Goal: Use online tool/utility: Utilize a website feature to perform a specific function

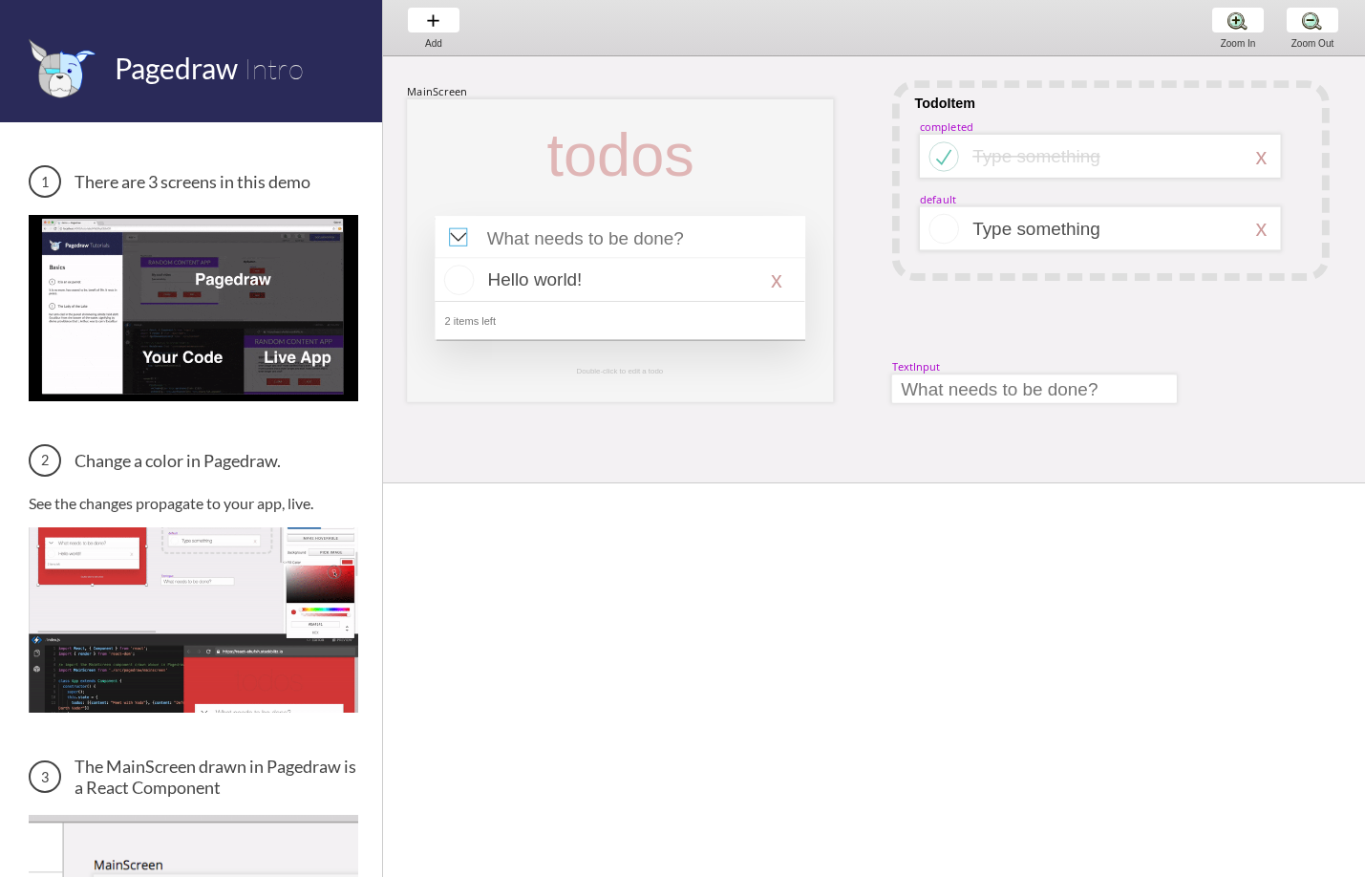
click at [462, 238] on div at bounding box center [458, 237] width 18 height 18
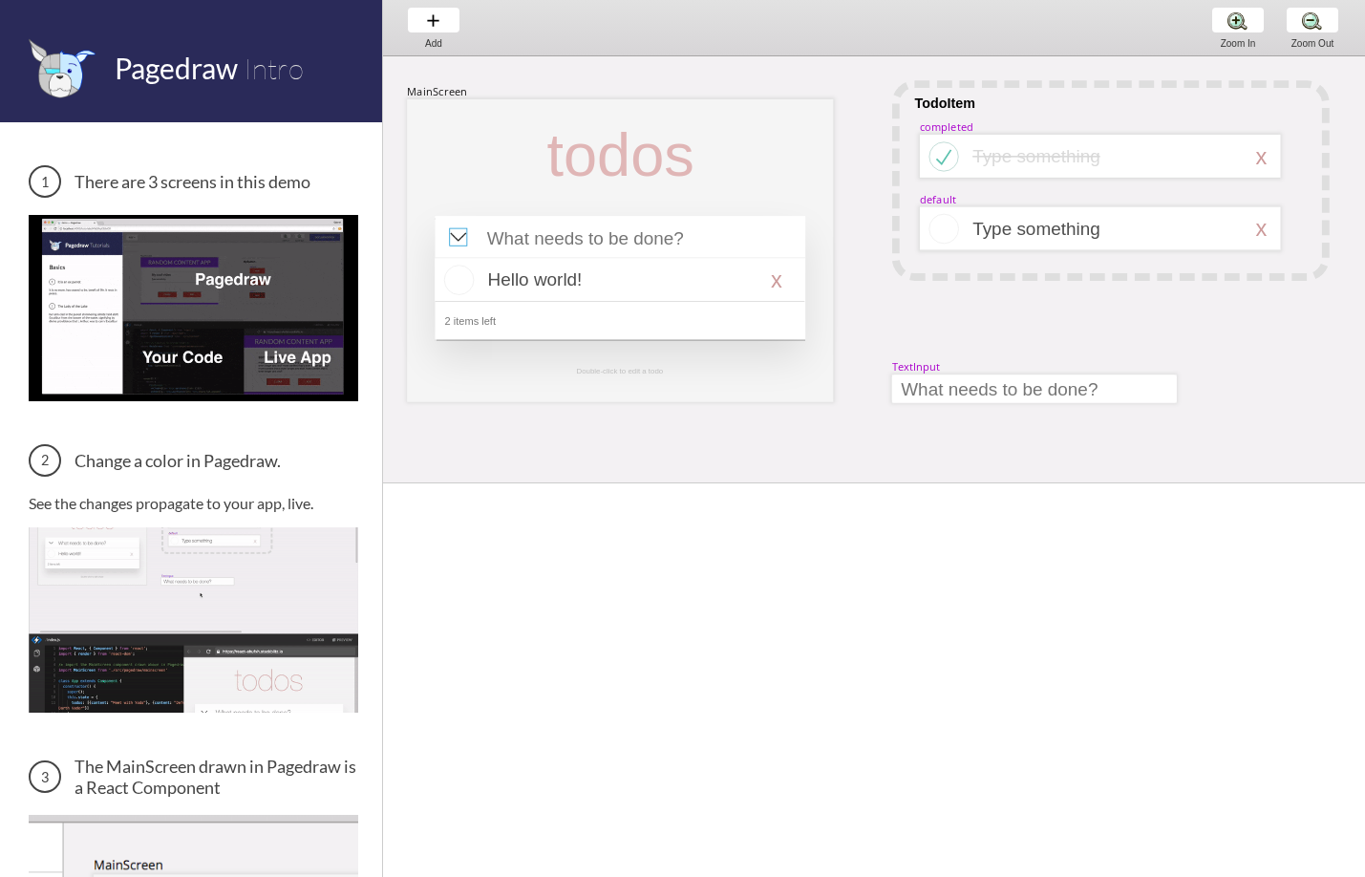
select select "8"
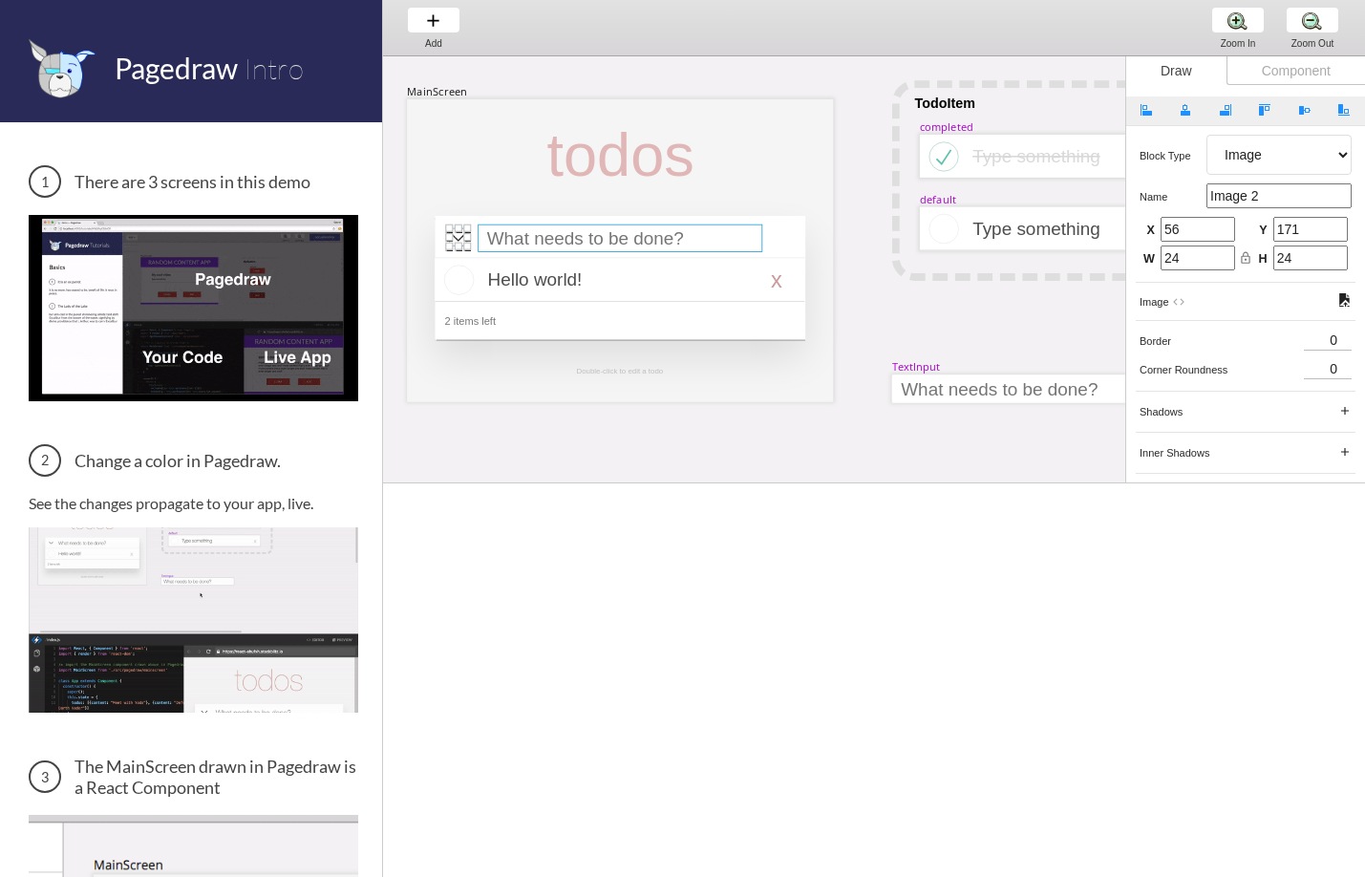
click at [496, 238] on div at bounding box center [620, 238] width 285 height 28
select select "15"
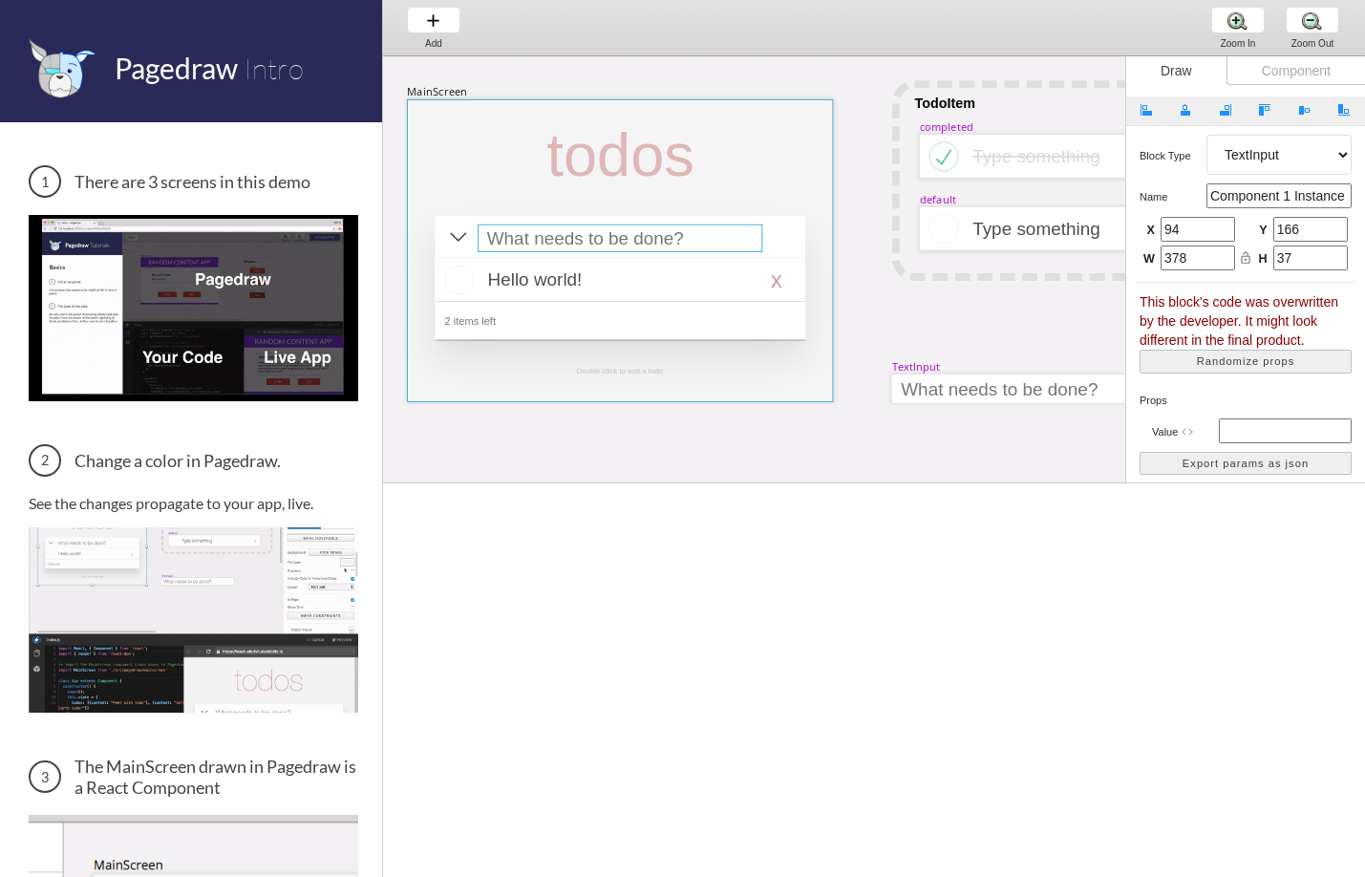
click at [769, 101] on div at bounding box center [620, 250] width 426 height 303
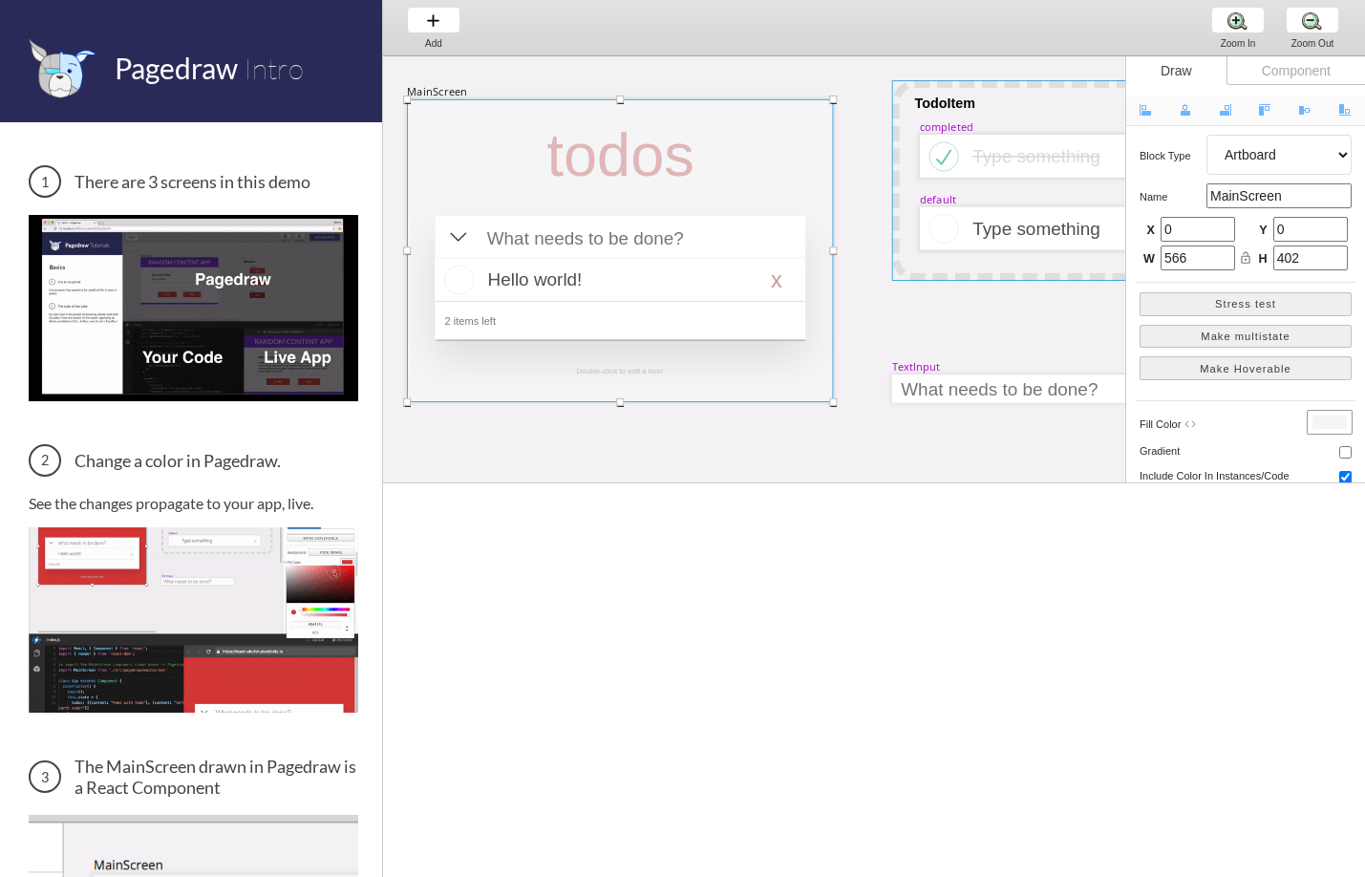
click at [1015, 86] on div at bounding box center [1110, 180] width 437 height 201
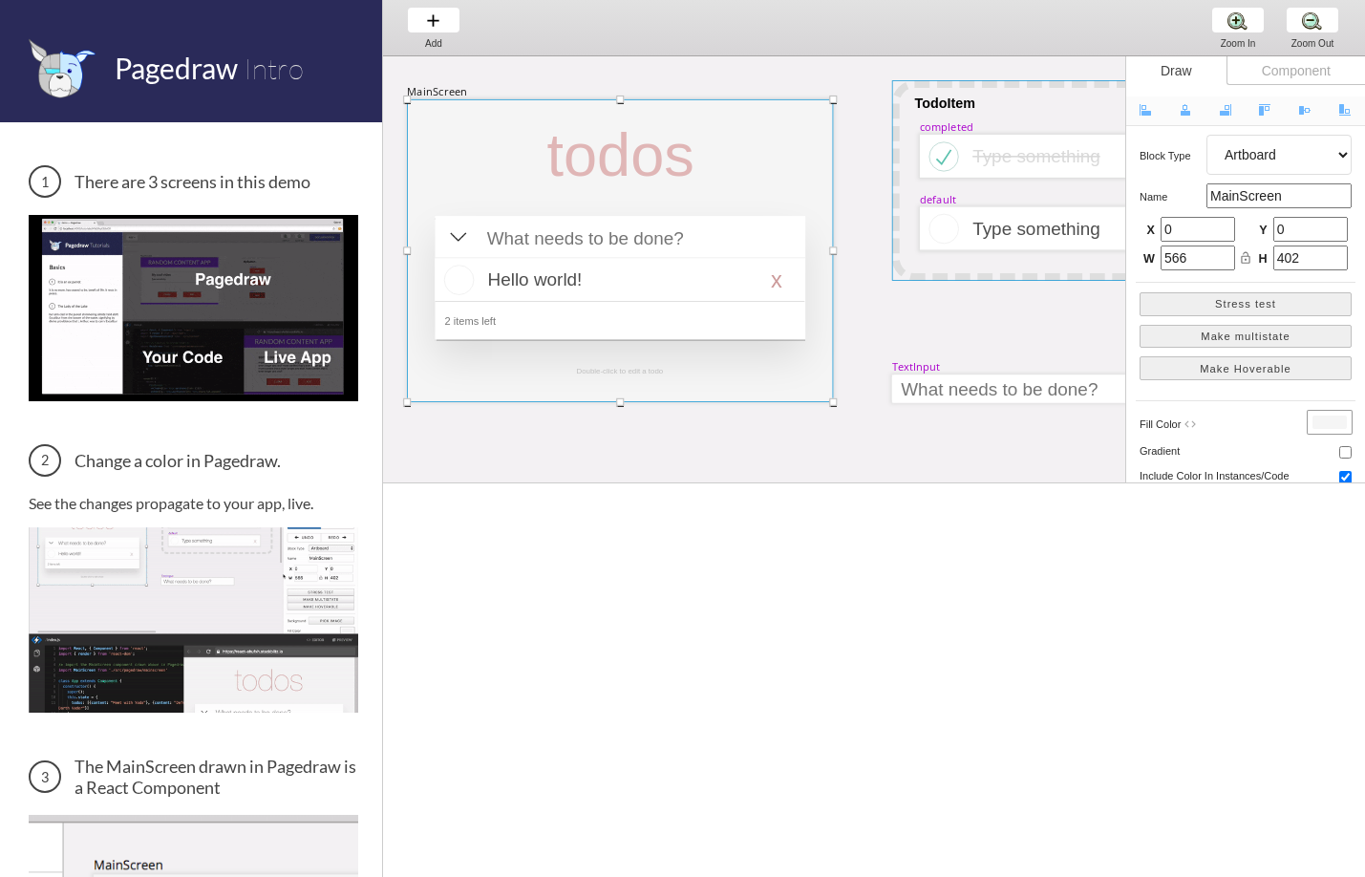
select select "1"
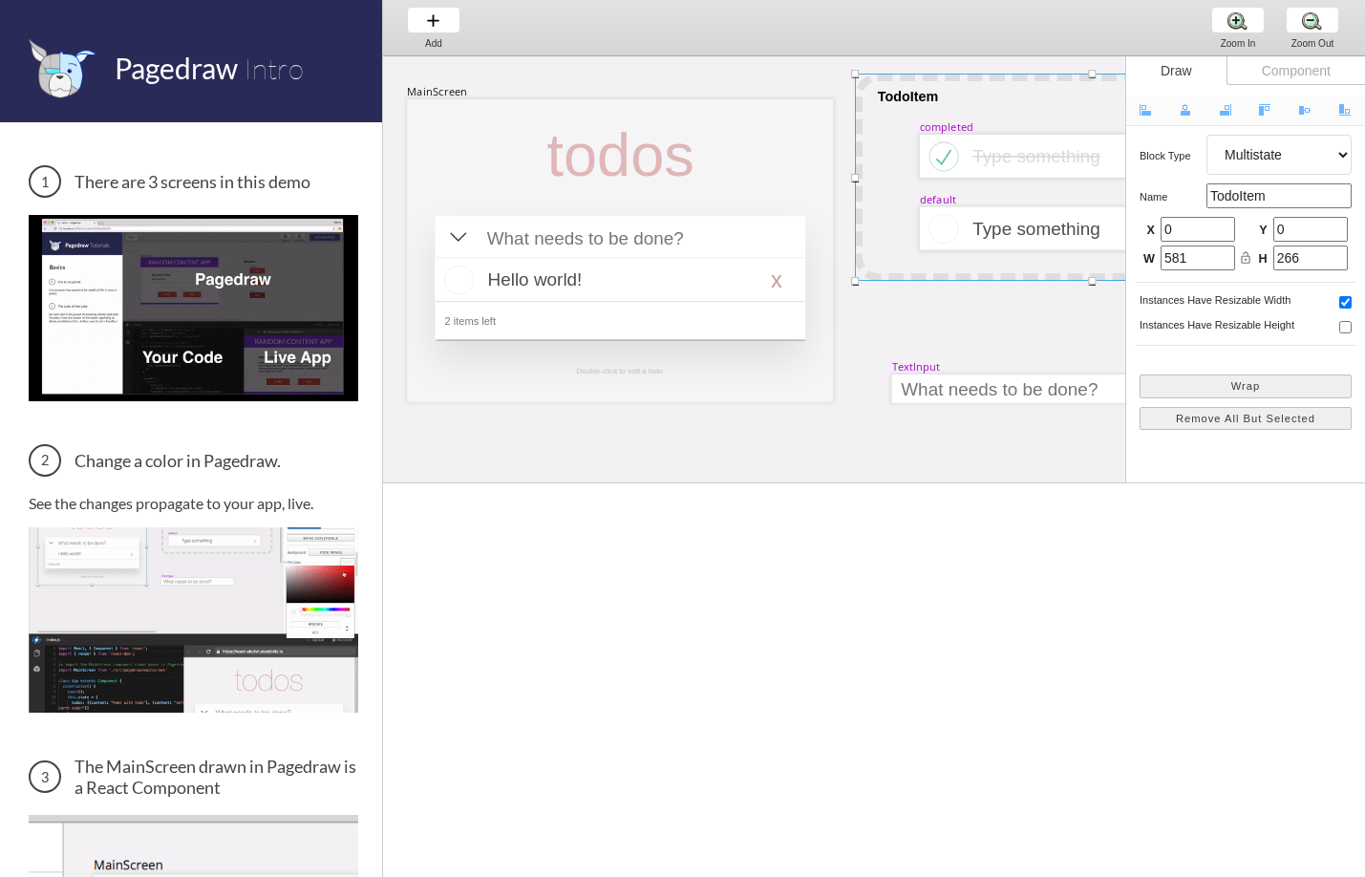
drag, startPoint x: 891, startPoint y: 82, endPoint x: 854, endPoint y: 75, distance: 37.8
click at [854, 75] on div at bounding box center [855, 74] width 8 height 8
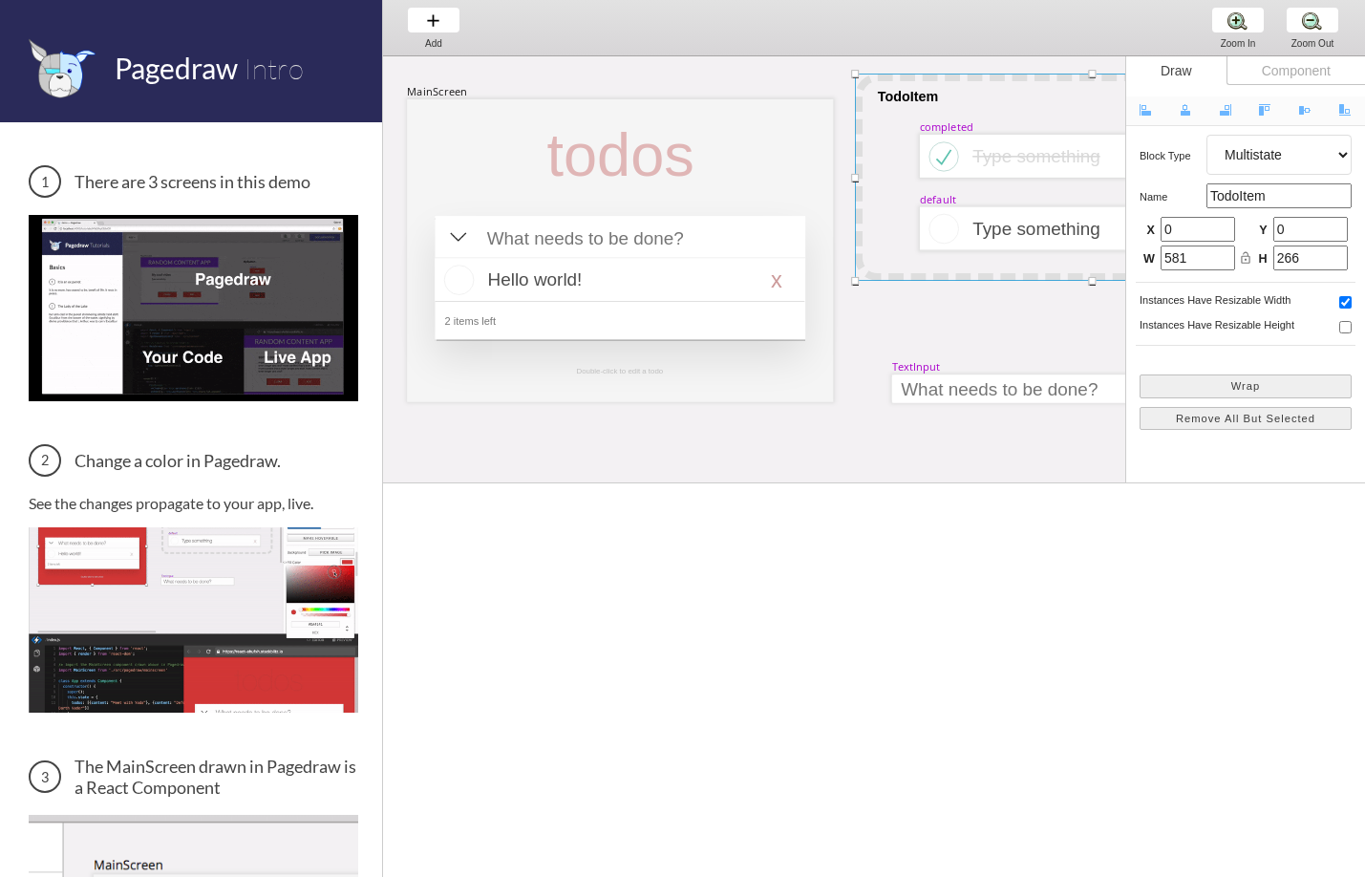
type input "630"
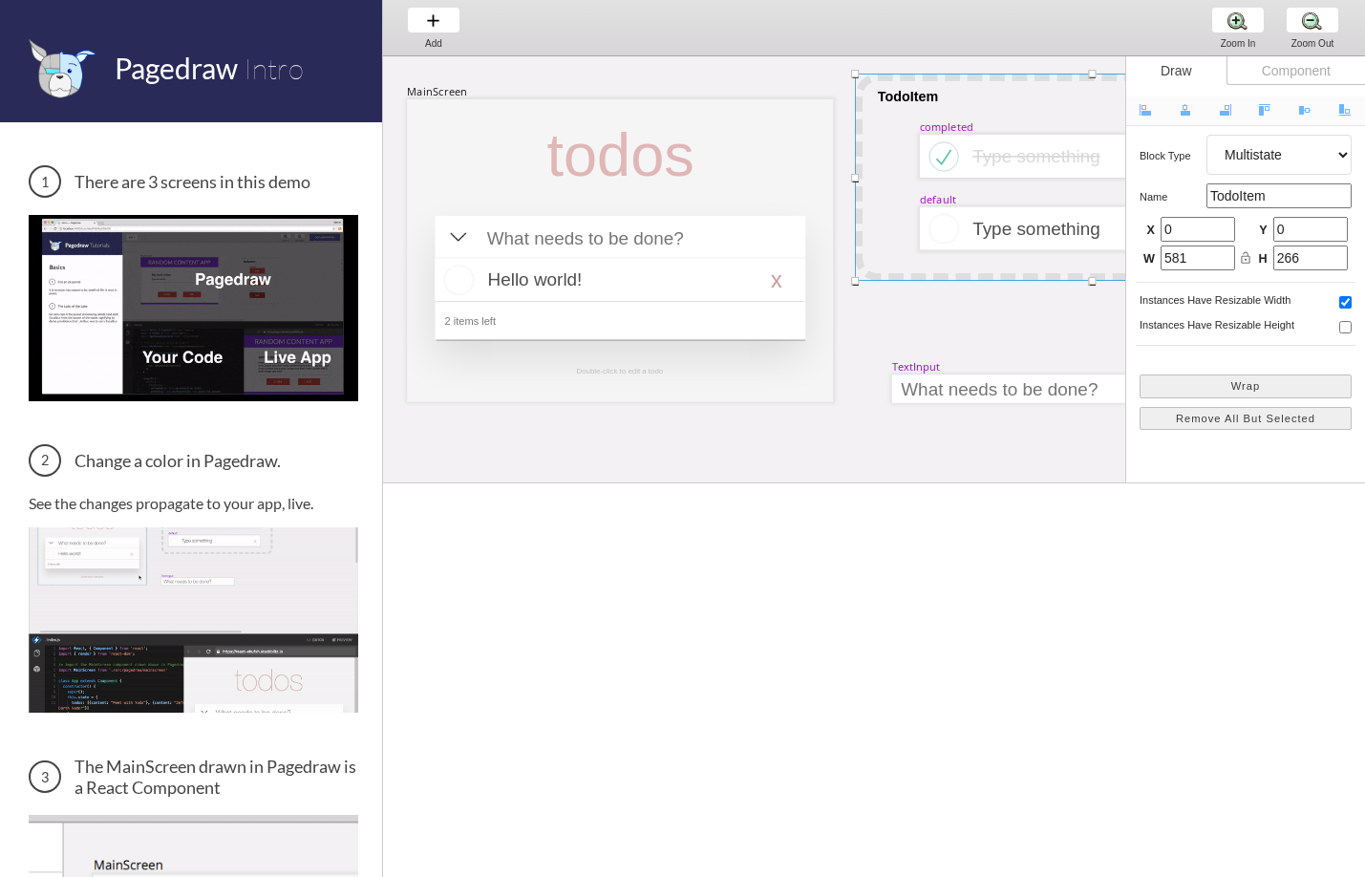
type input "275"
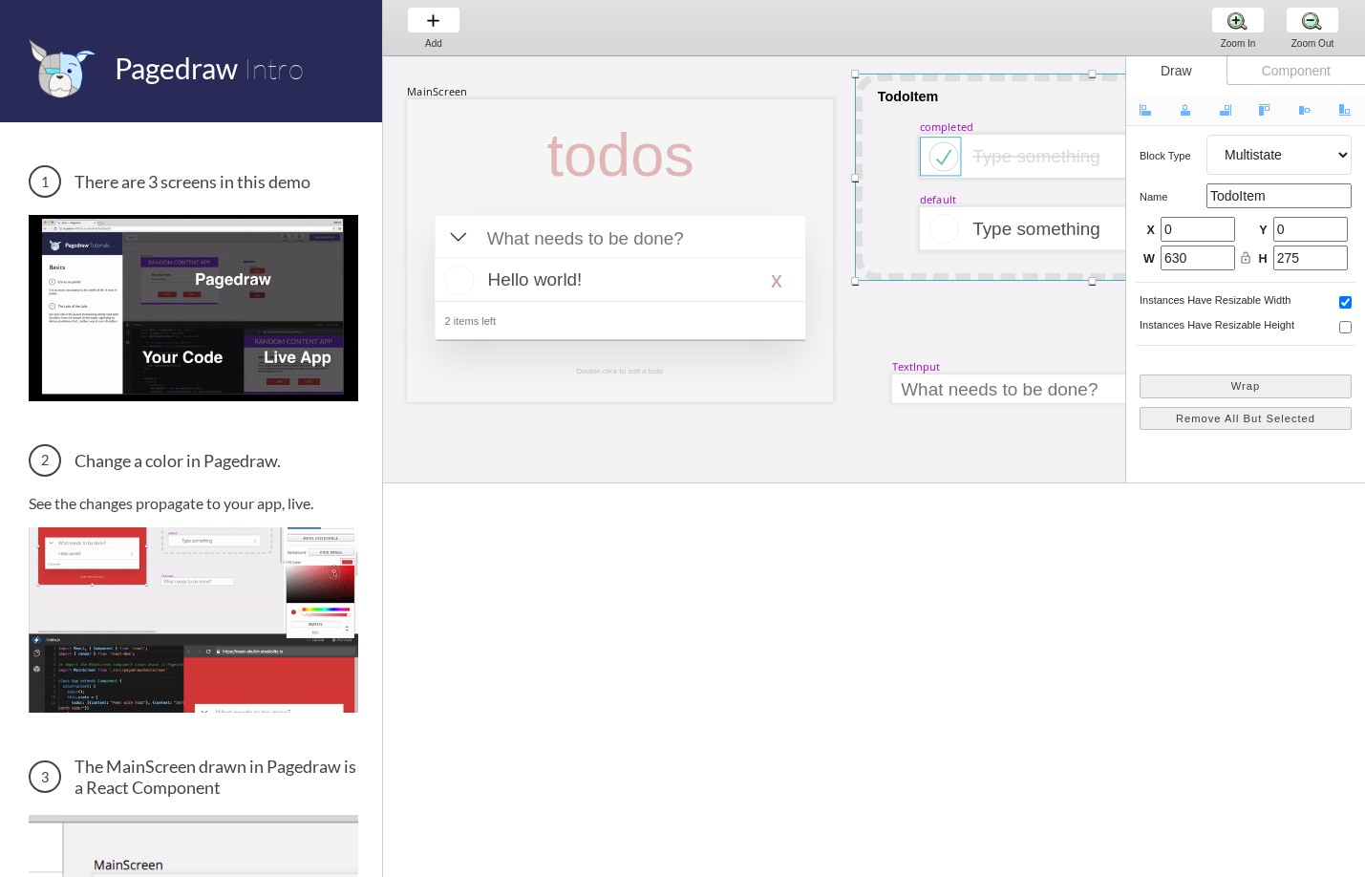
click at [948, 161] on div at bounding box center [940, 156] width 41 height 39
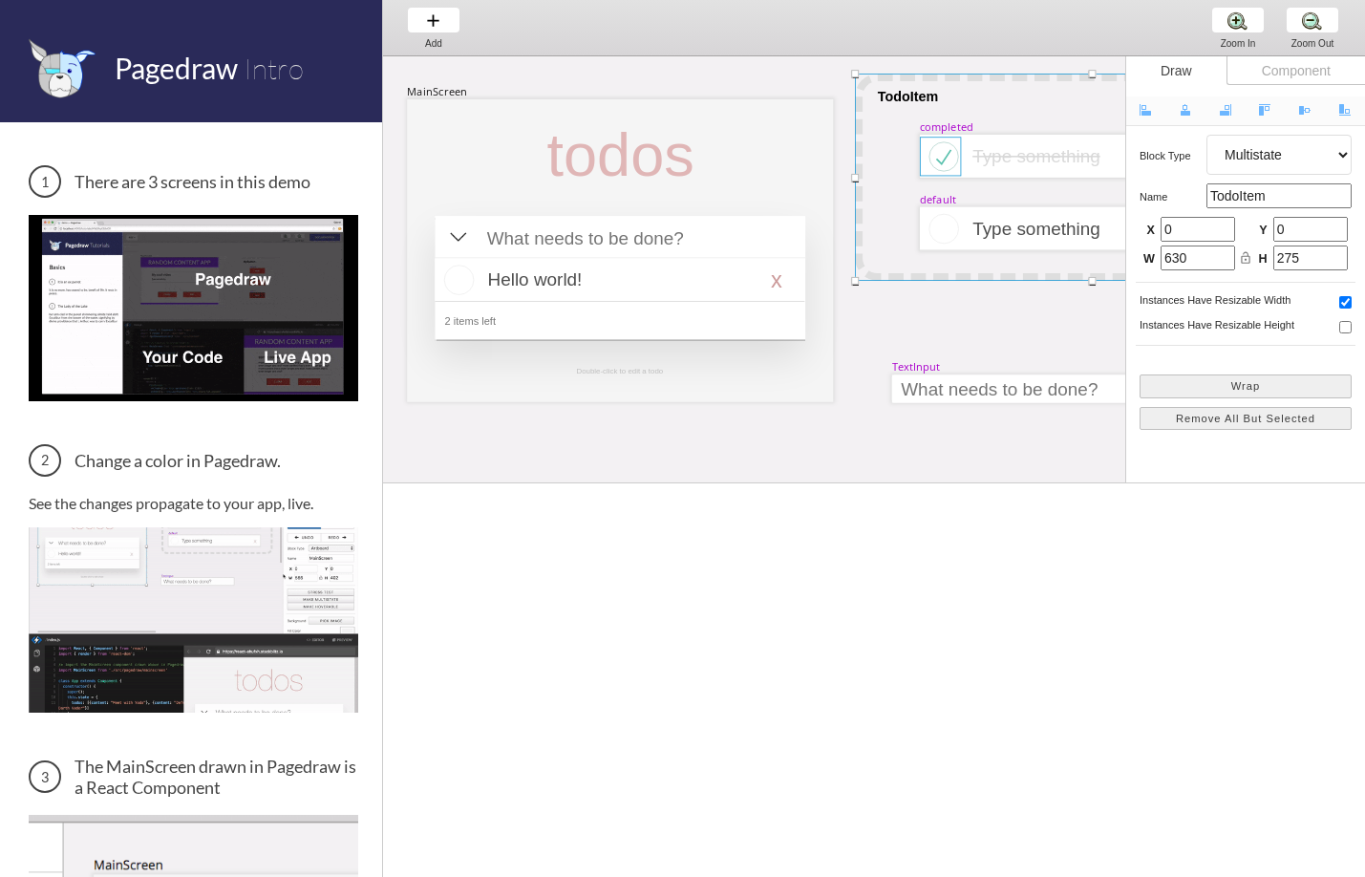
select select "8"
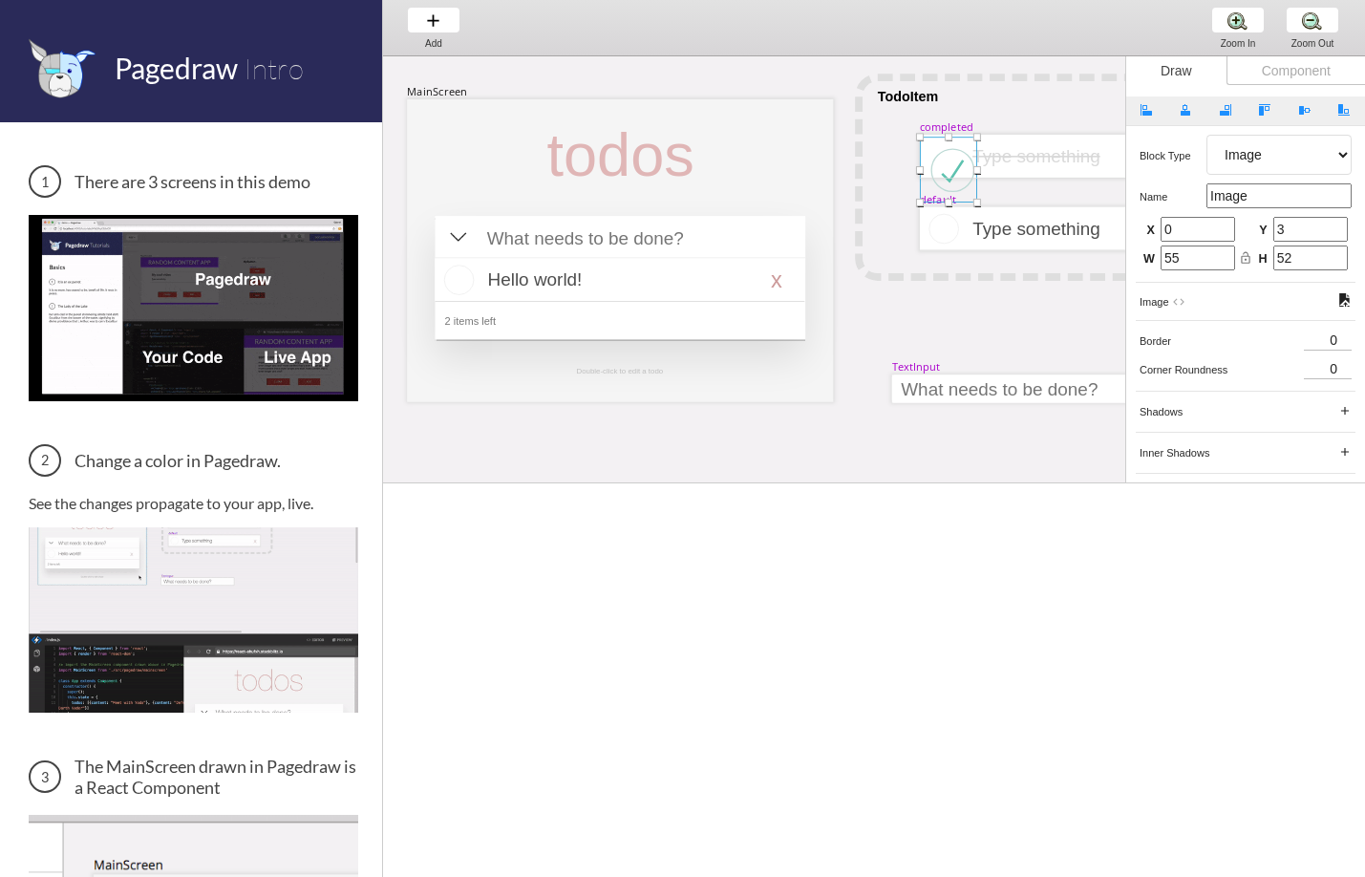
drag, startPoint x: 960, startPoint y: 176, endPoint x: 965, endPoint y: 185, distance: 10.7
click at [975, 201] on div at bounding box center [977, 203] width 8 height 8
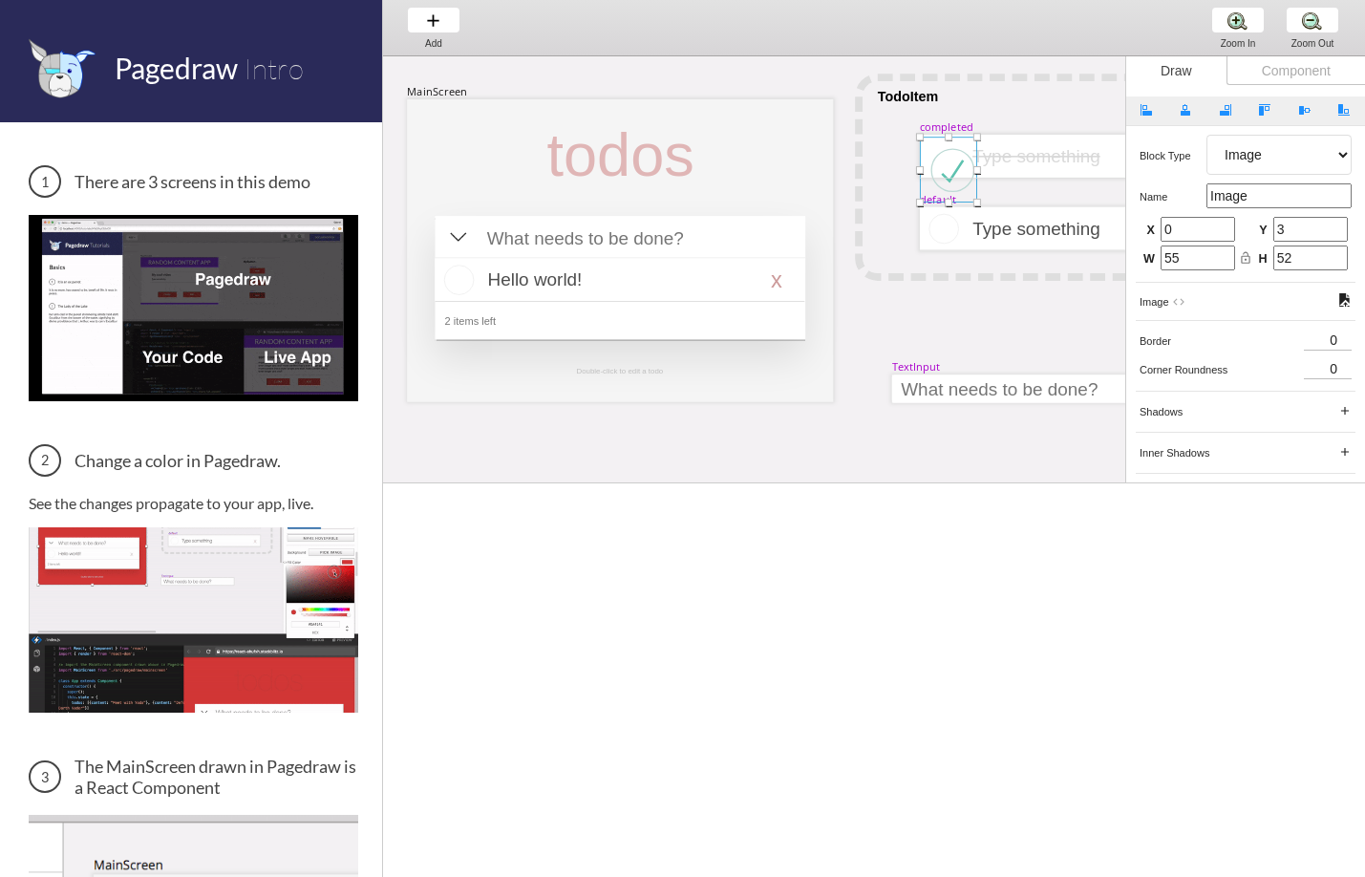
type input "0"
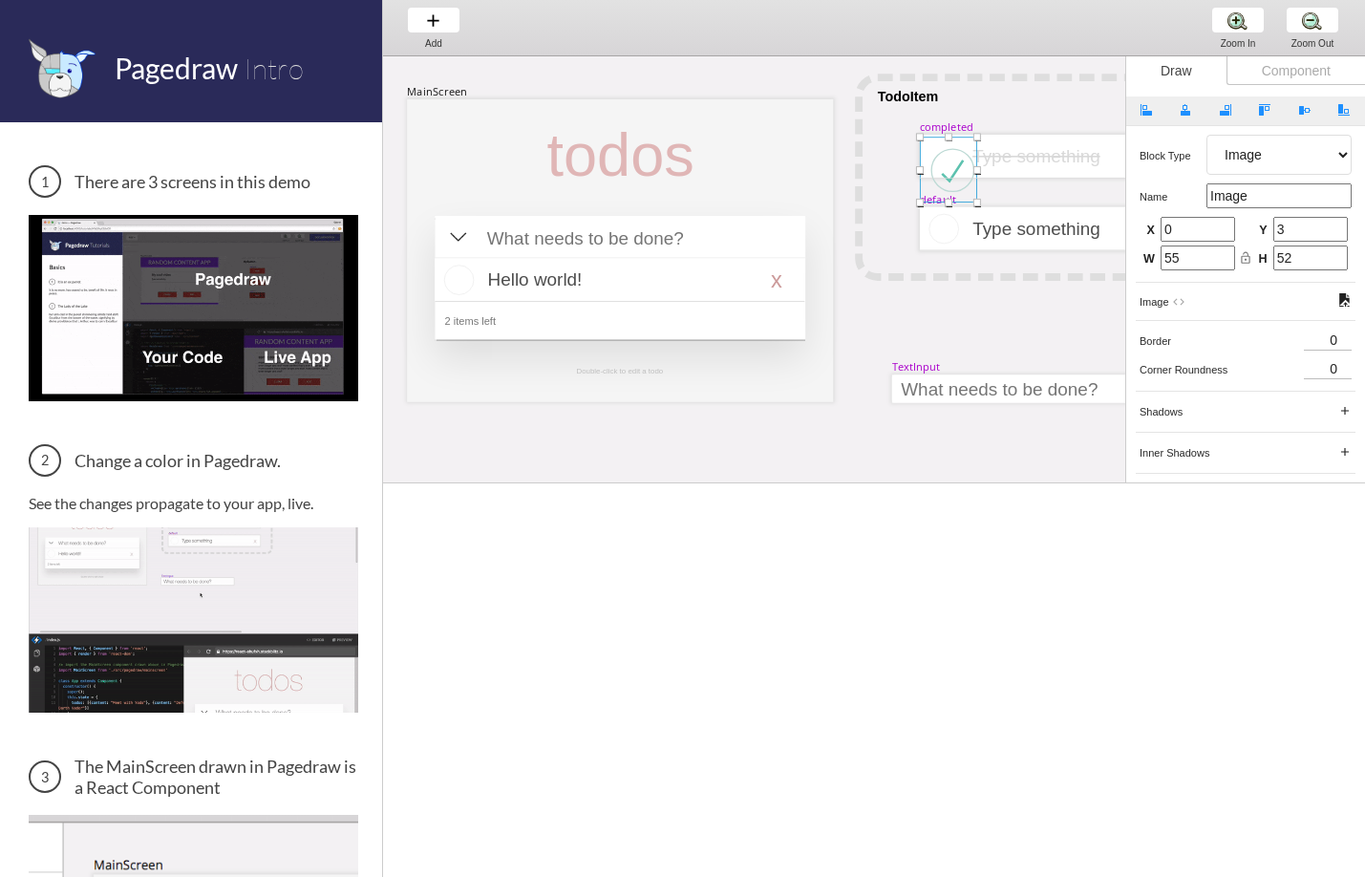
type input "76"
type input "85"
click at [662, 174] on div at bounding box center [621, 156] width 174 height 70
select select "3"
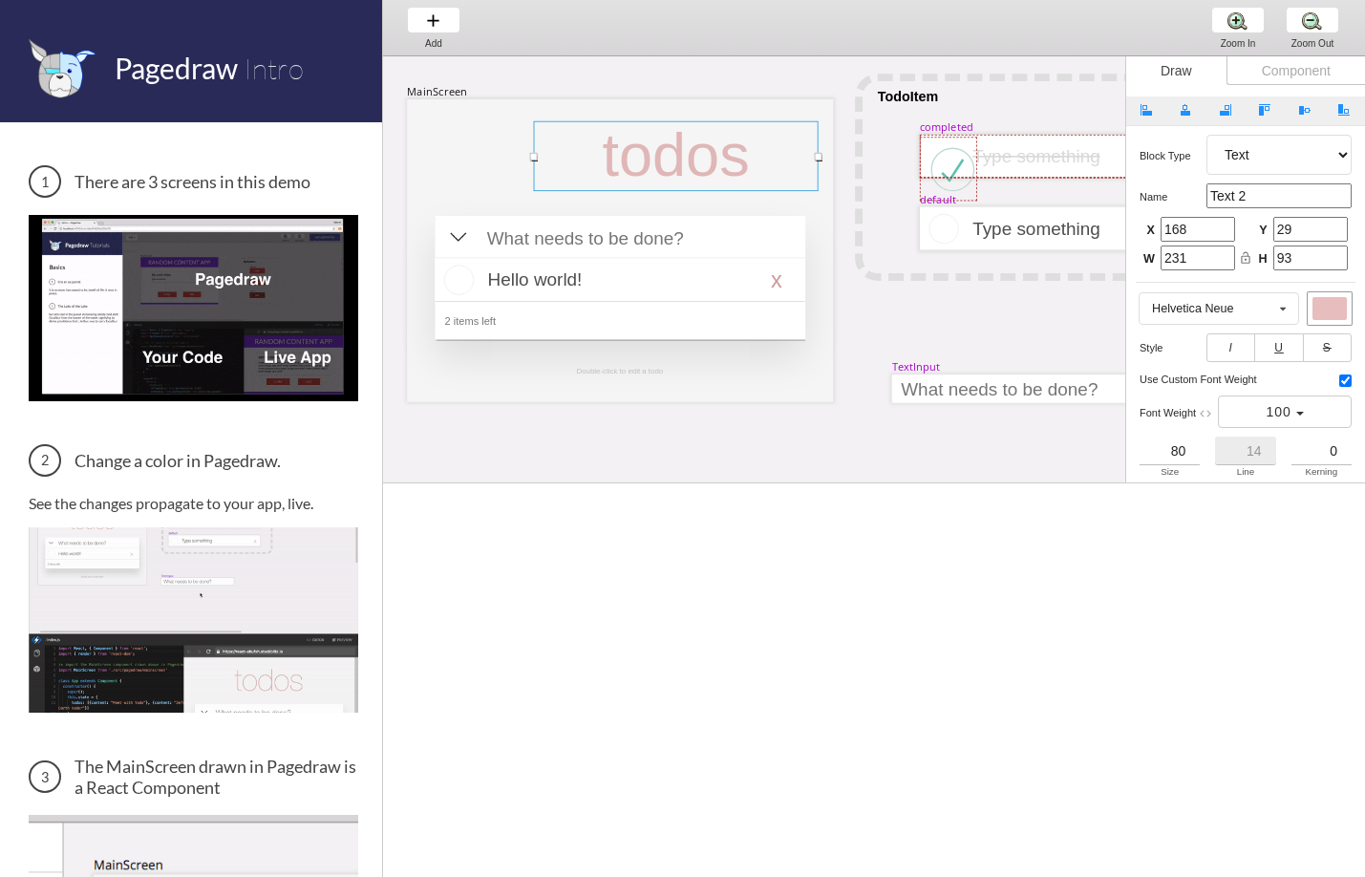
drag, startPoint x: 709, startPoint y: 158, endPoint x: 819, endPoint y: 153, distance: 110.9
click at [819, 153] on div at bounding box center [819, 156] width 8 height 8
type input "378"
type input "92"
click at [755, 163] on div at bounding box center [676, 156] width 285 height 70
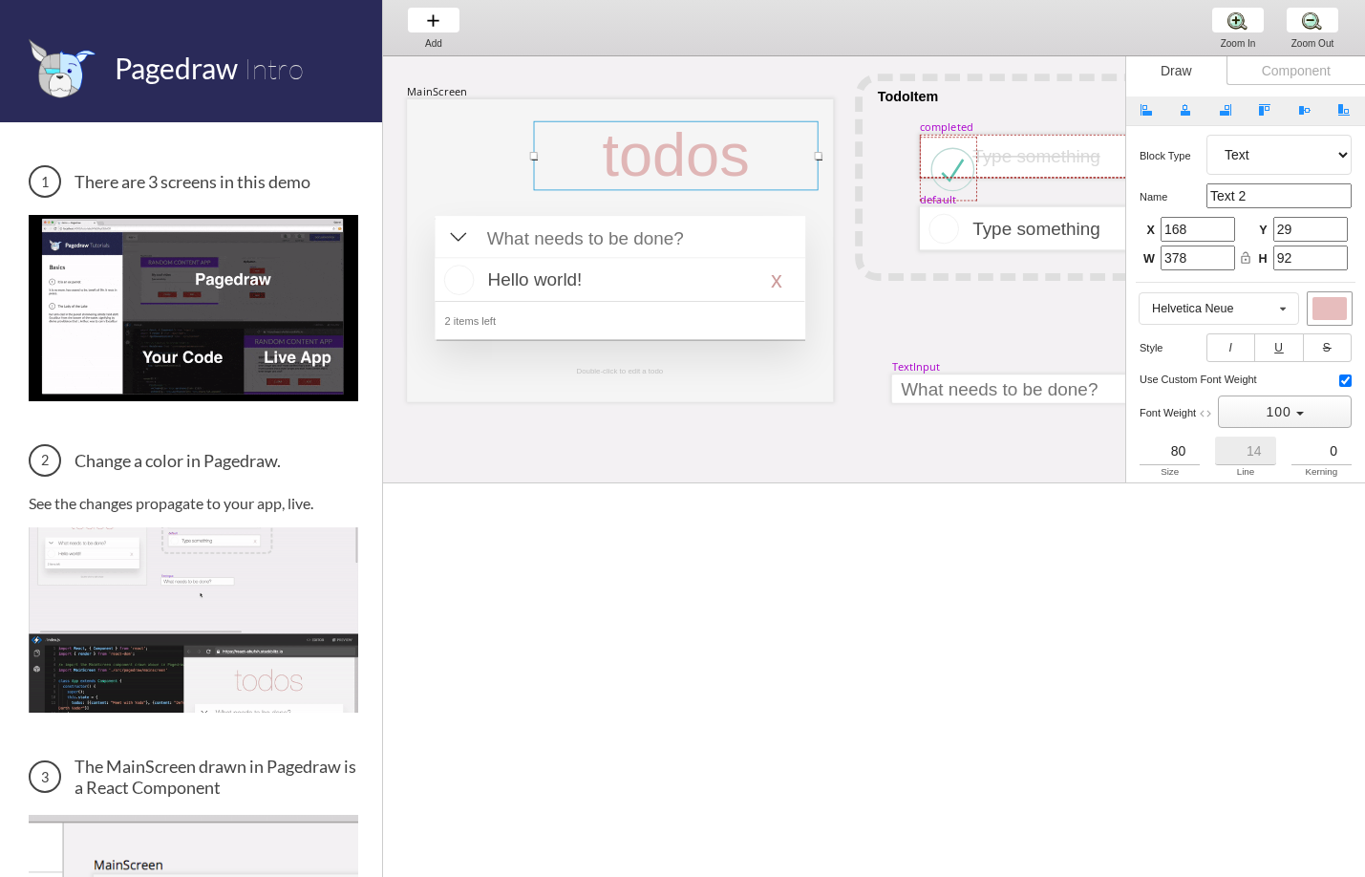
click at [1305, 412] on button "100" at bounding box center [1285, 411] width 134 height 32
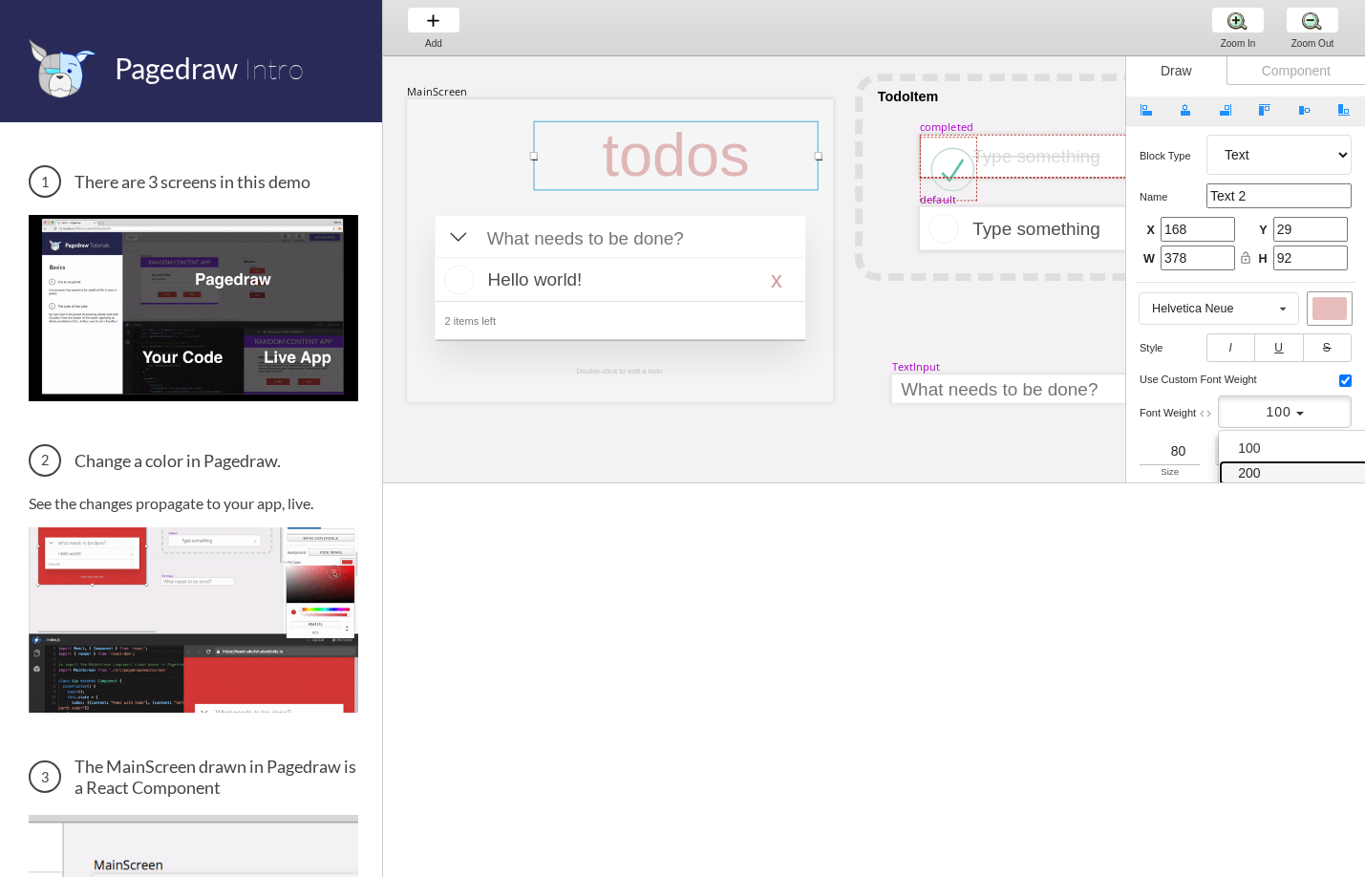
click at [1257, 476] on span "200" at bounding box center [1249, 472] width 22 height 15
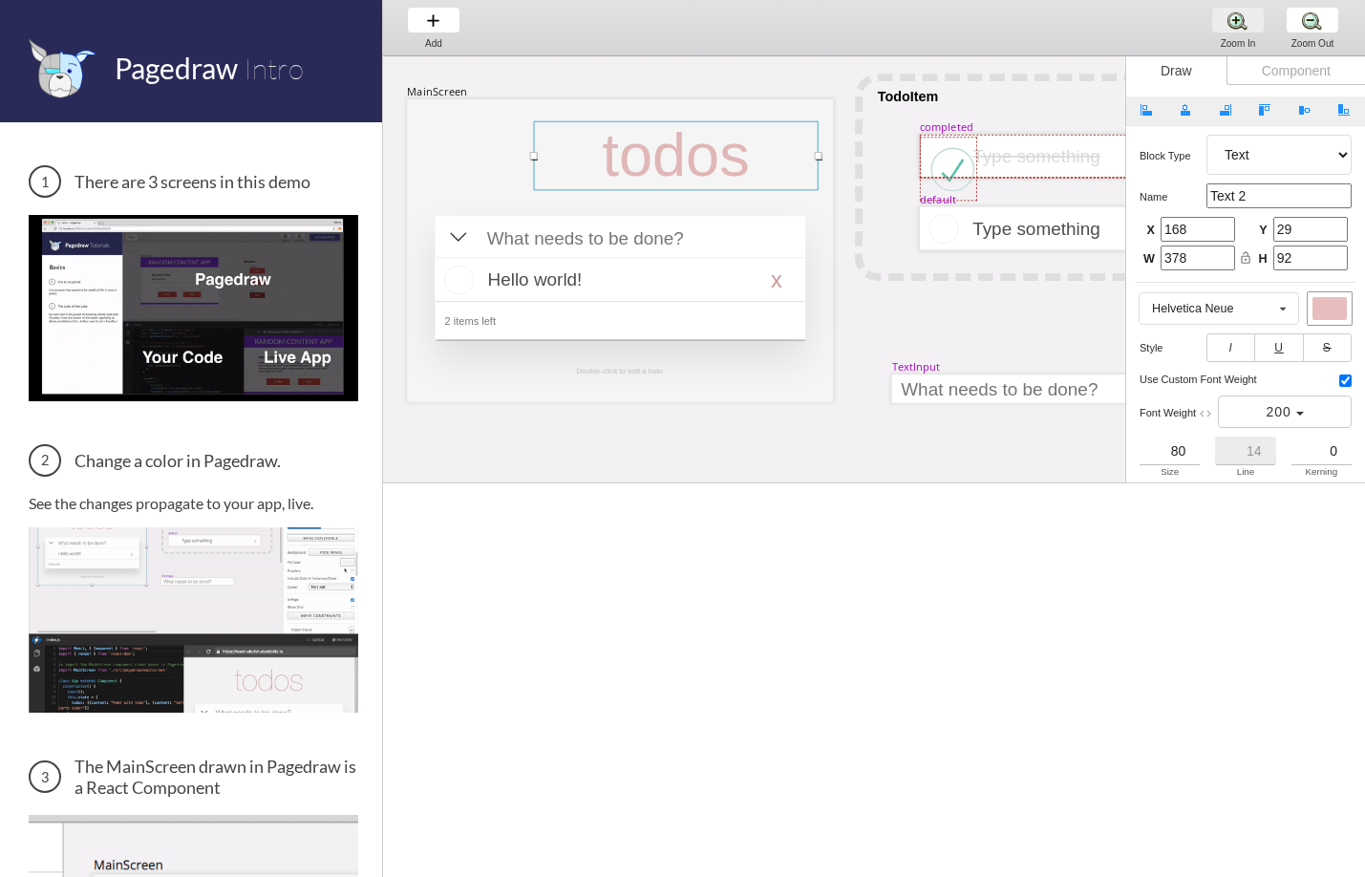
click at [1238, 28] on div "Zoom In Zoom In Zoom In" at bounding box center [1237, 27] width 73 height 55
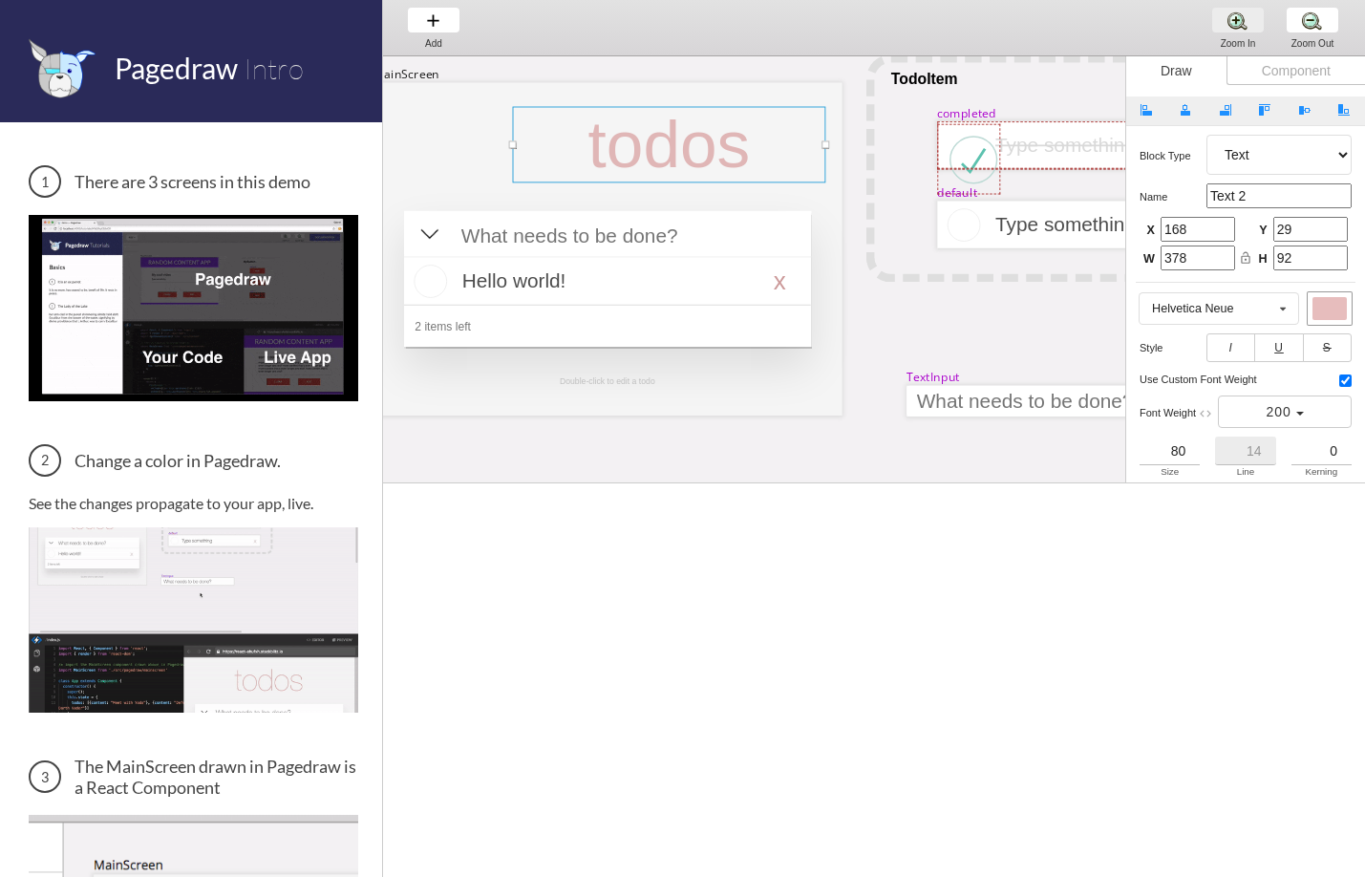
click at [1238, 28] on div "Zoom In Zoom In Zoom In" at bounding box center [1237, 27] width 73 height 55
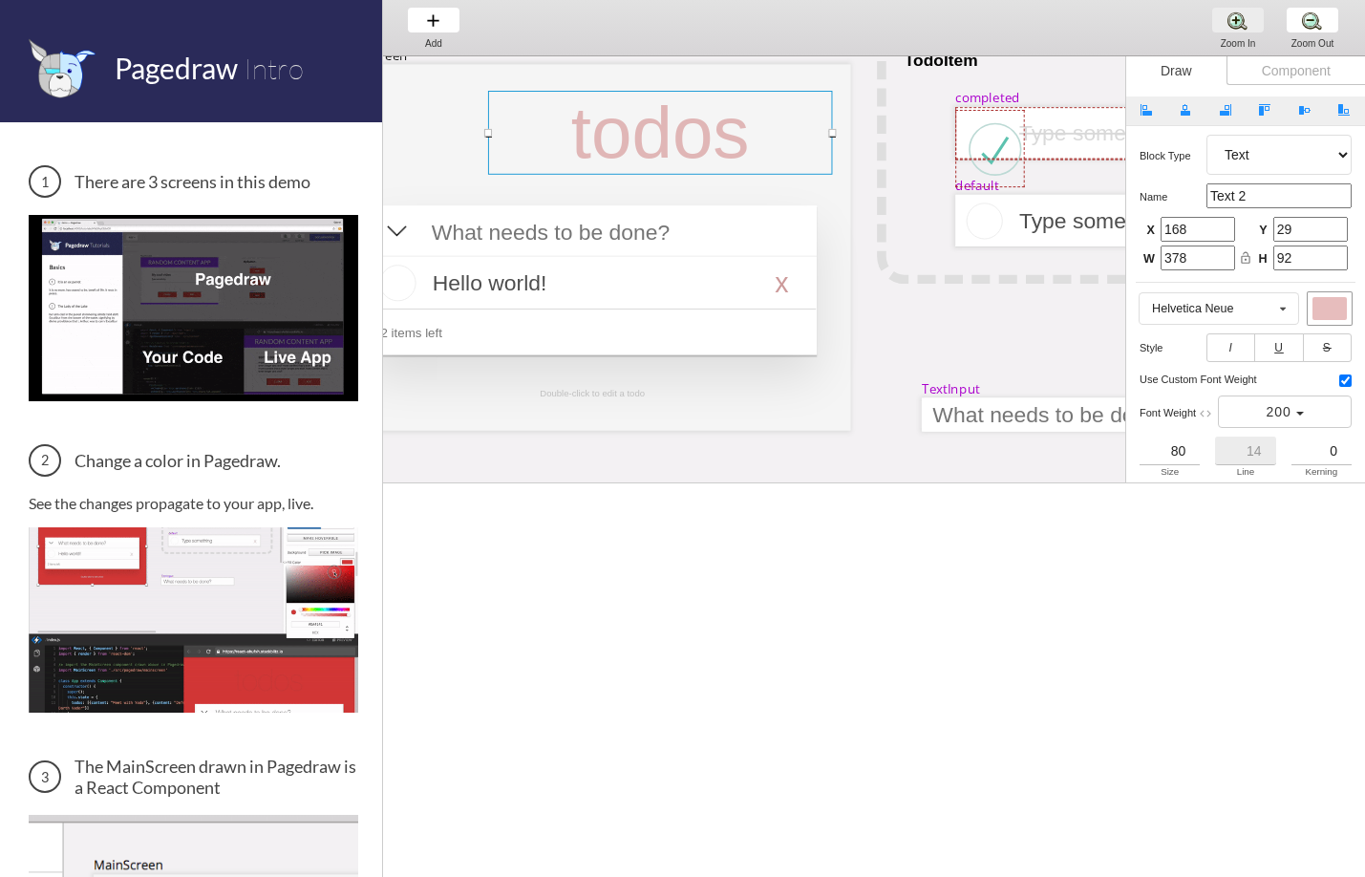
click at [1238, 28] on div "Zoom In Zoom In Zoom In" at bounding box center [1237, 27] width 73 height 55
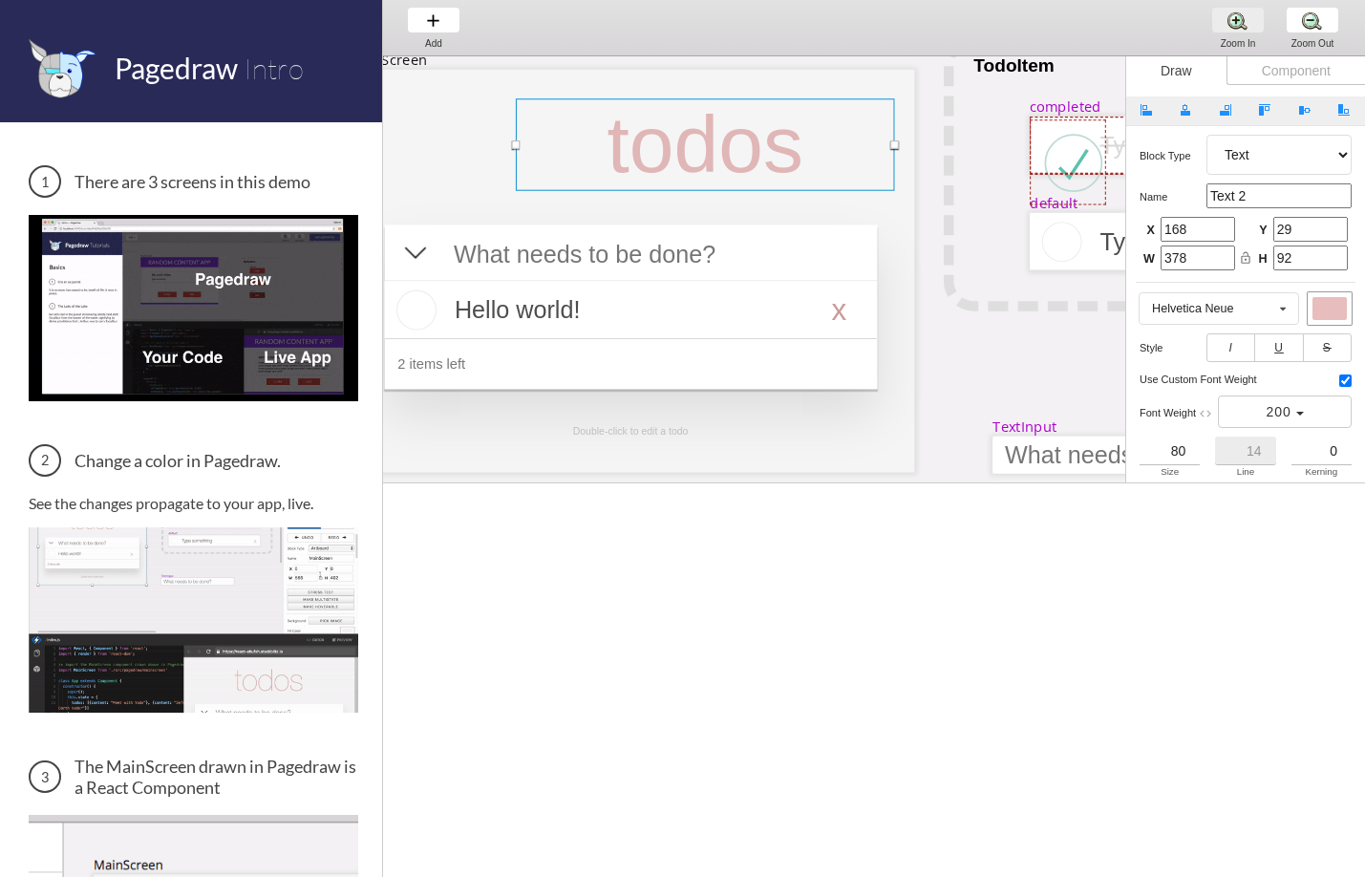
scroll to position [69, 225]
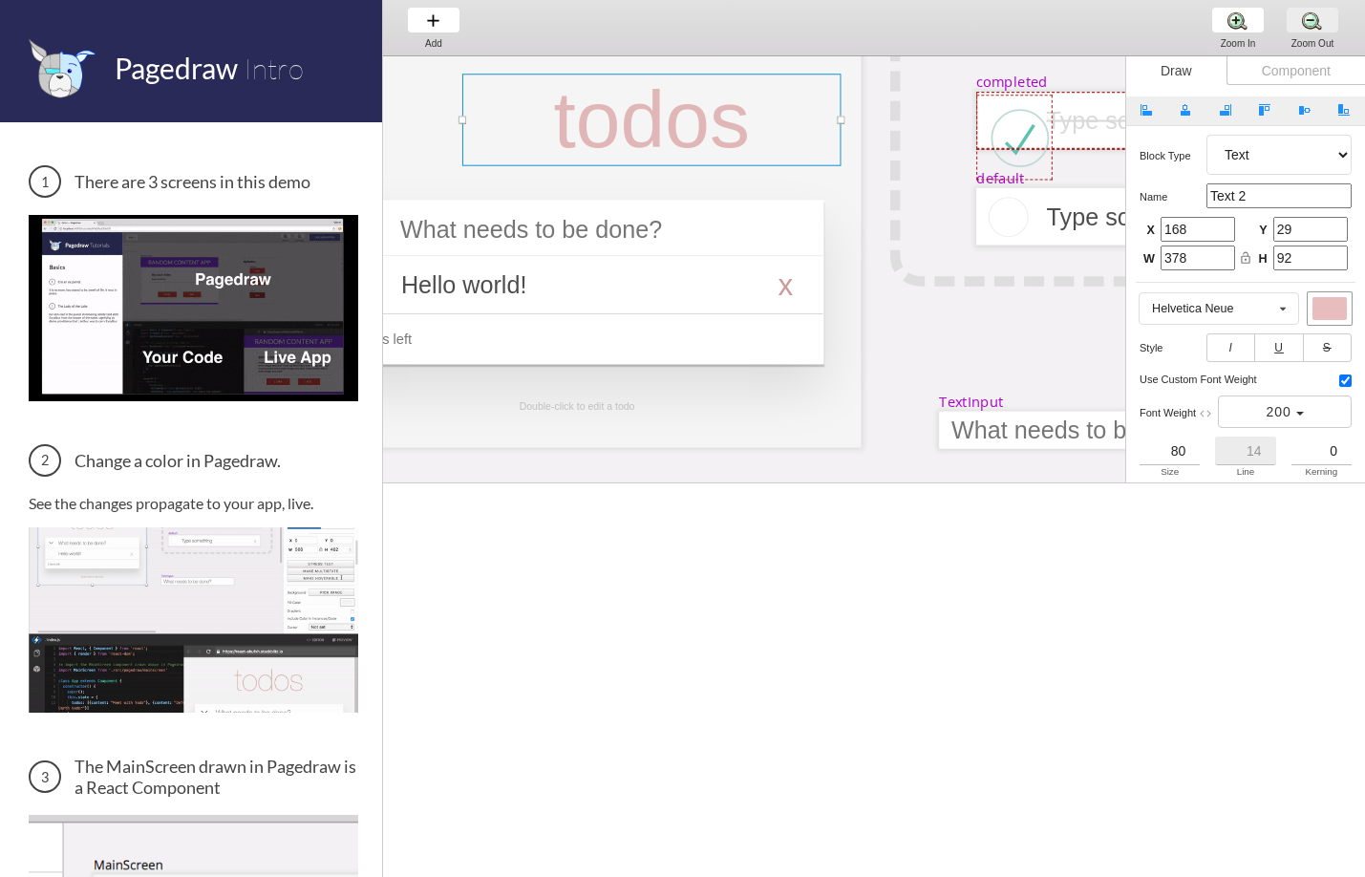
click at [1309, 23] on div "Zoom Out Zoom Out Zoom Out" at bounding box center [1312, 27] width 73 height 55
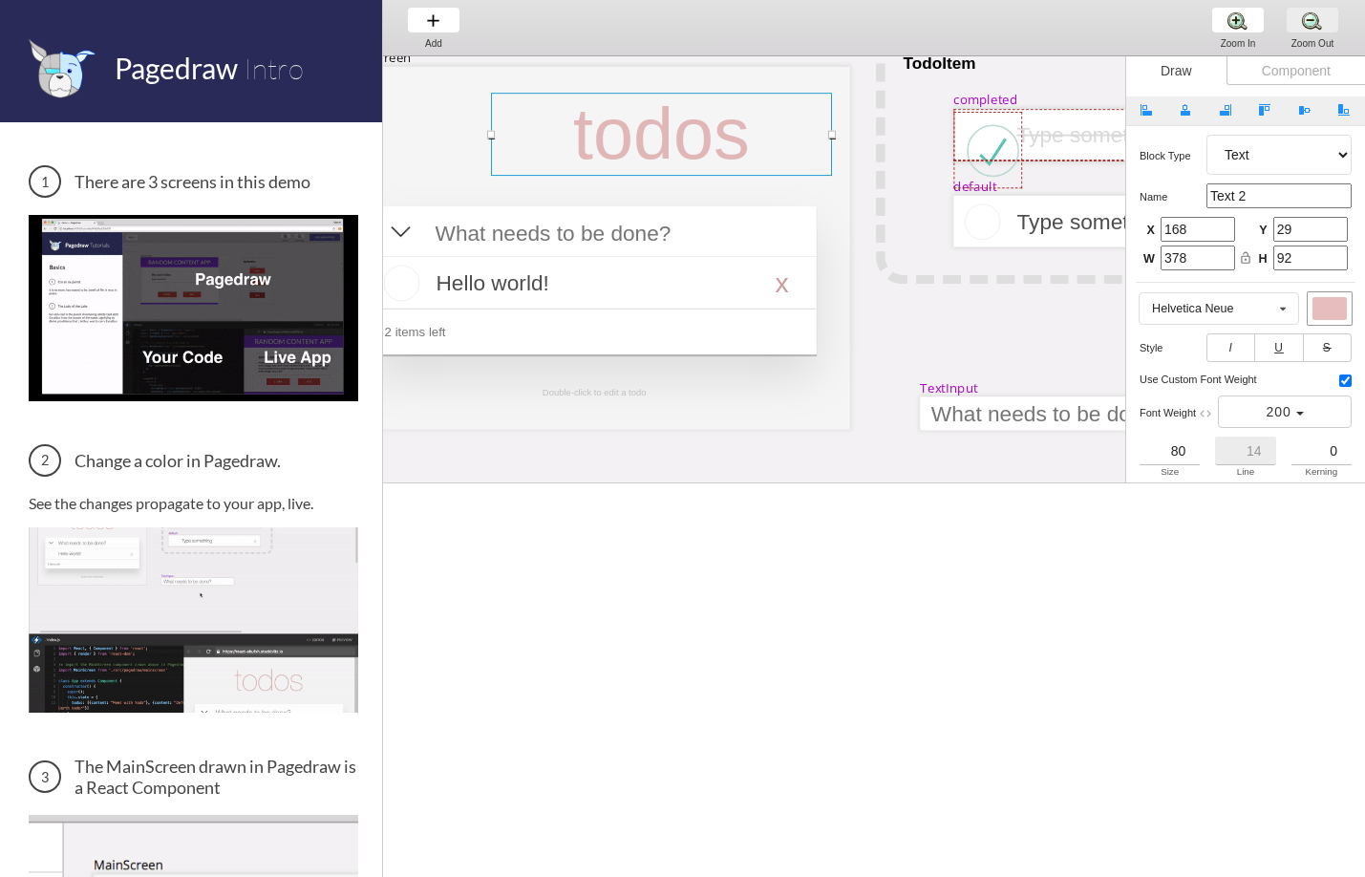
click at [1311, 23] on div "Zoom Out Zoom Out Zoom Out" at bounding box center [1312, 27] width 73 height 55
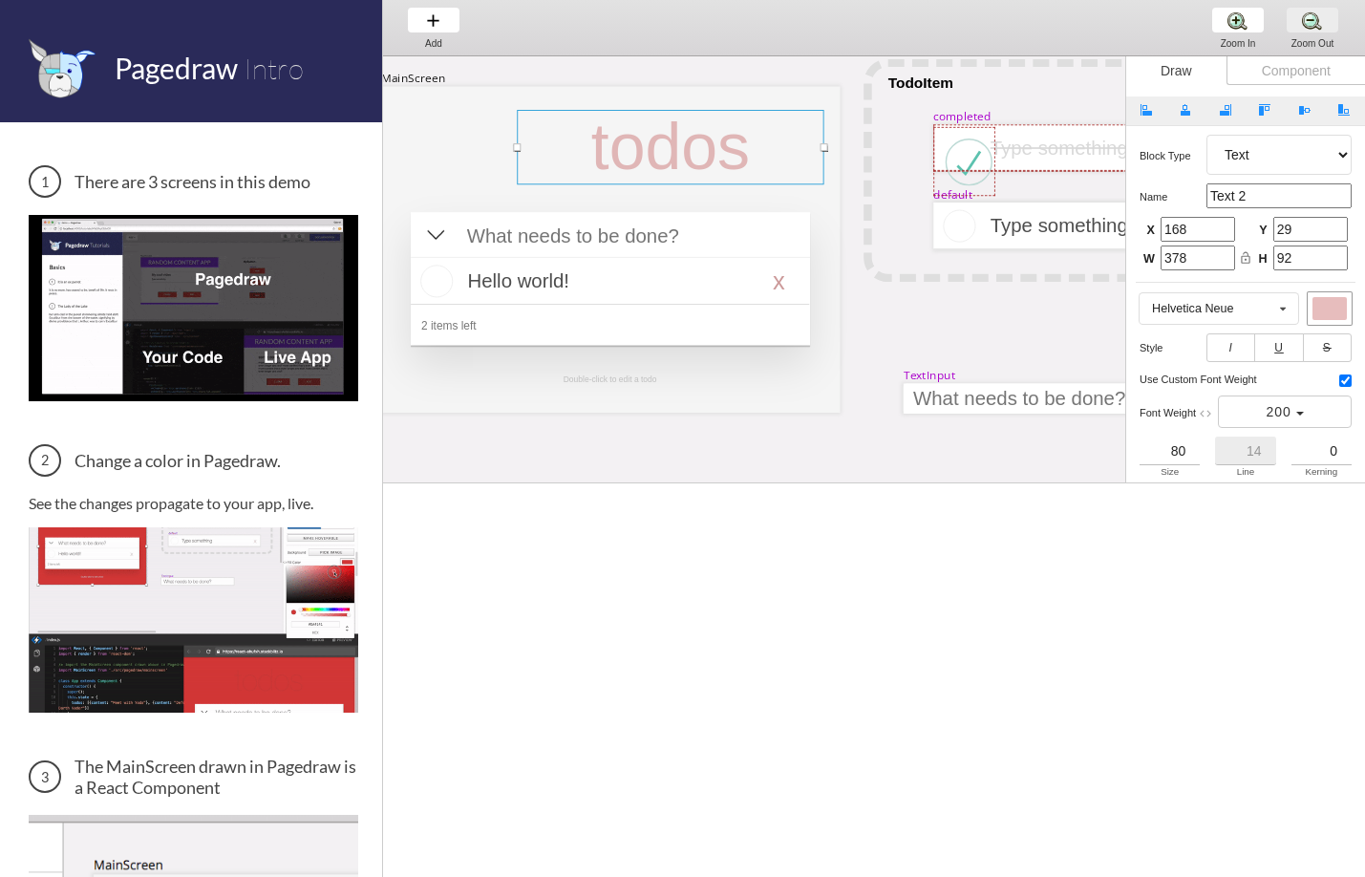
click at [1311, 23] on div "Zoom Out Zoom Out Zoom Out" at bounding box center [1312, 27] width 73 height 55
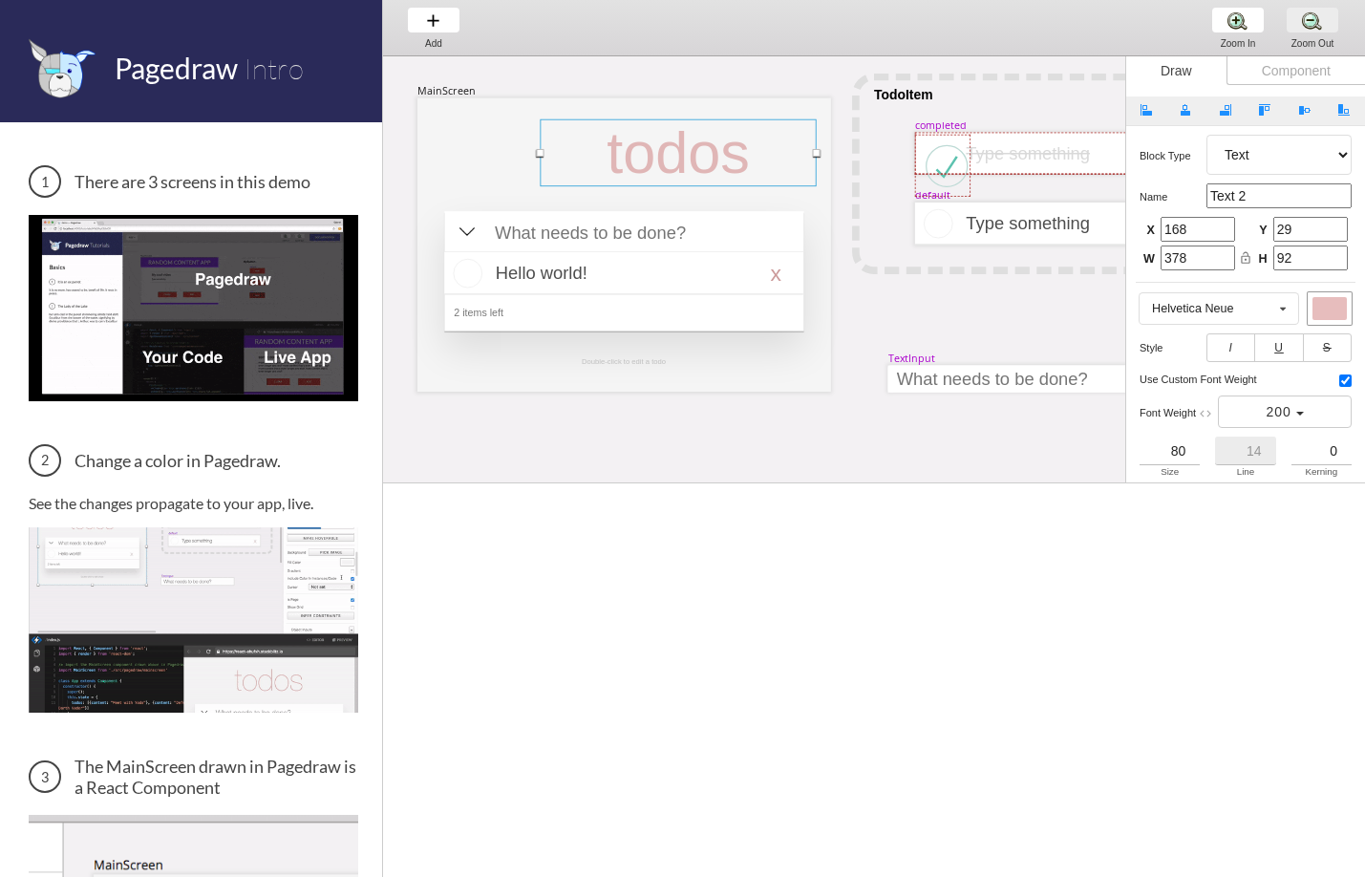
click at [1311, 23] on div "Zoom Out Zoom Out Zoom Out" at bounding box center [1312, 27] width 73 height 55
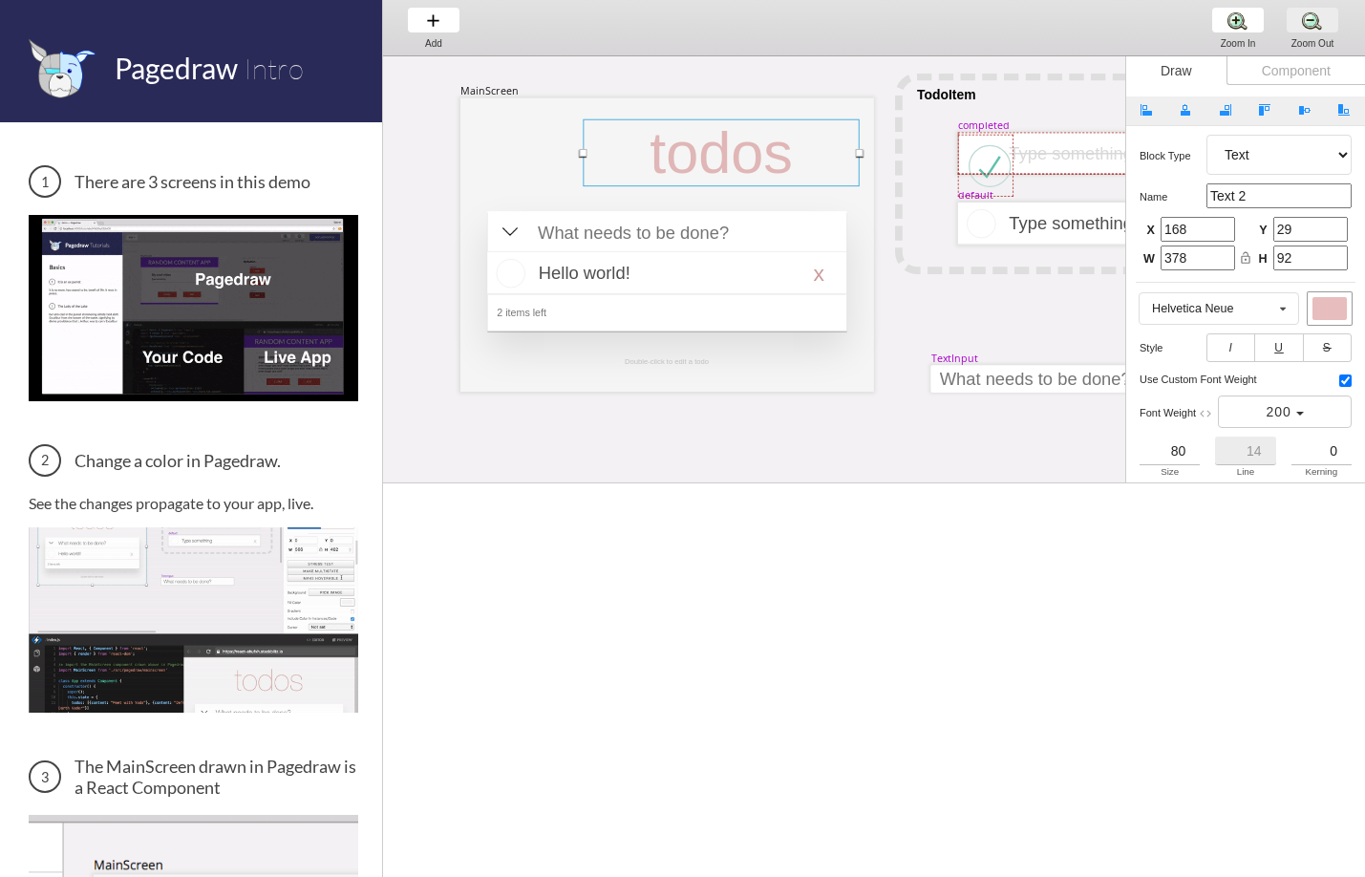
click at [1311, 23] on div "Zoom Out Zoom Out Zoom Out" at bounding box center [1312, 27] width 73 height 55
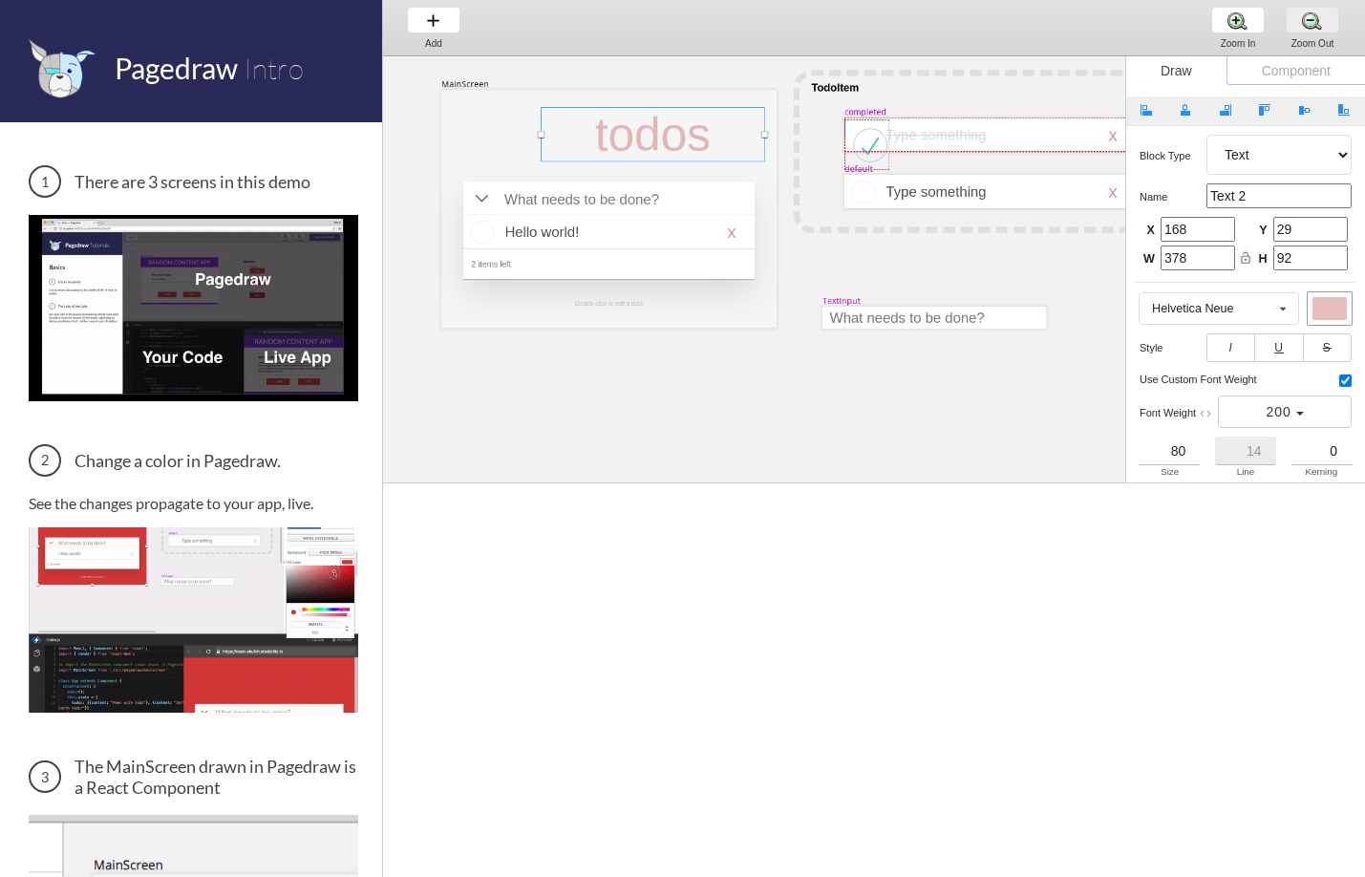
scroll to position [0, 0]
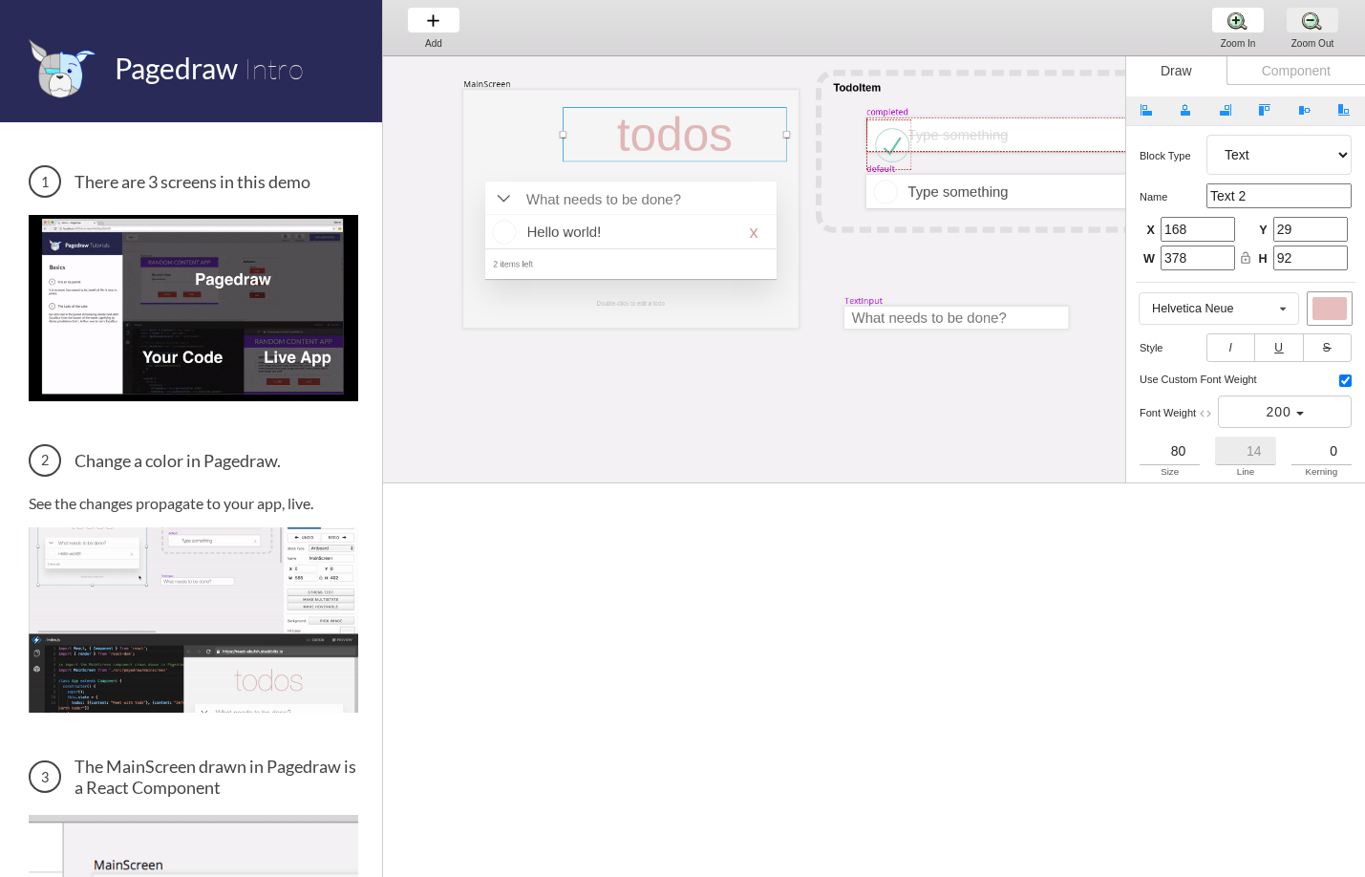
click at [1311, 23] on div "Zoom Out Zoom Out Zoom Out" at bounding box center [1312, 27] width 73 height 55
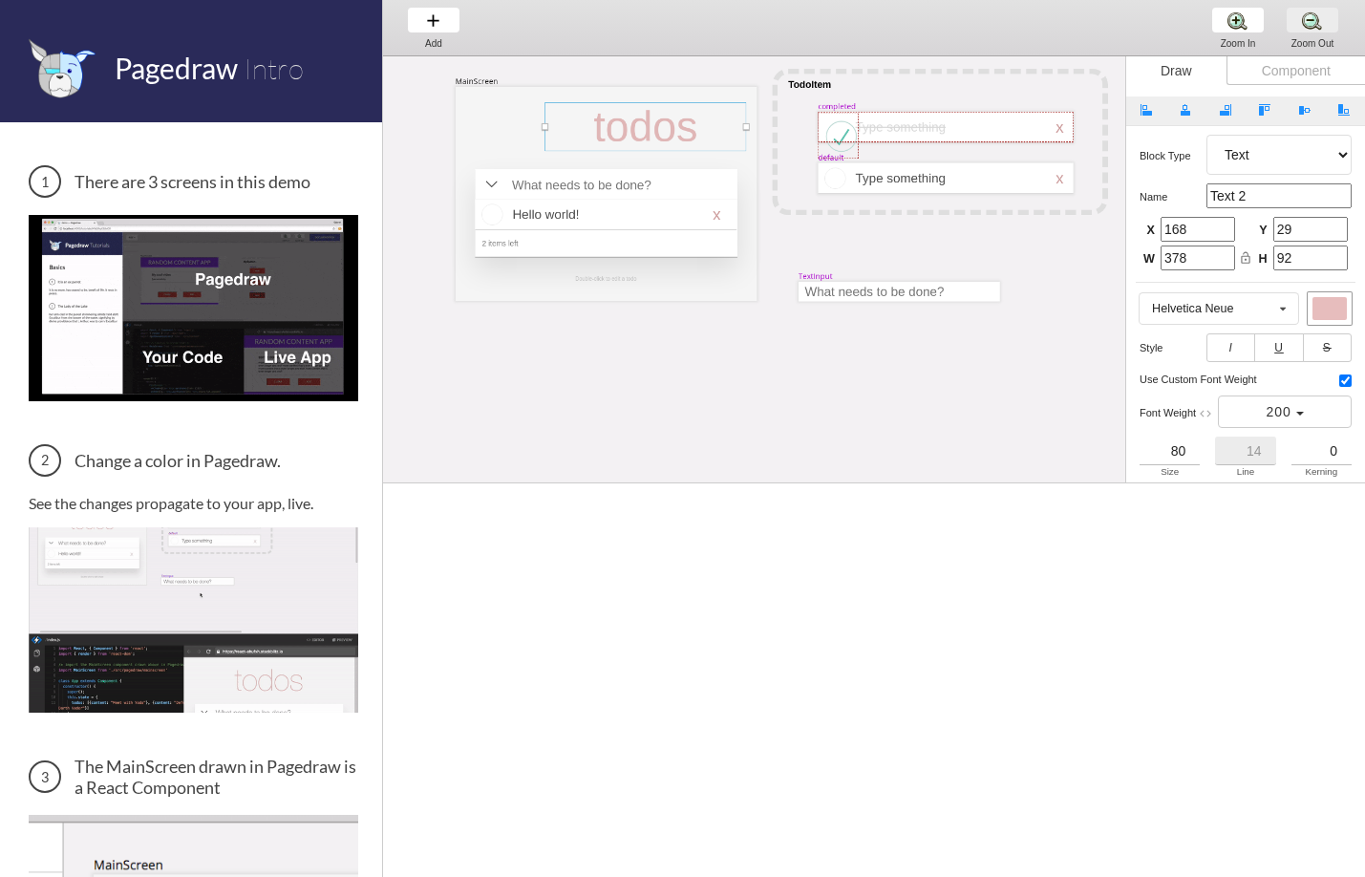
click at [1311, 23] on div "Zoom Out Zoom Out Zoom Out" at bounding box center [1312, 27] width 73 height 55
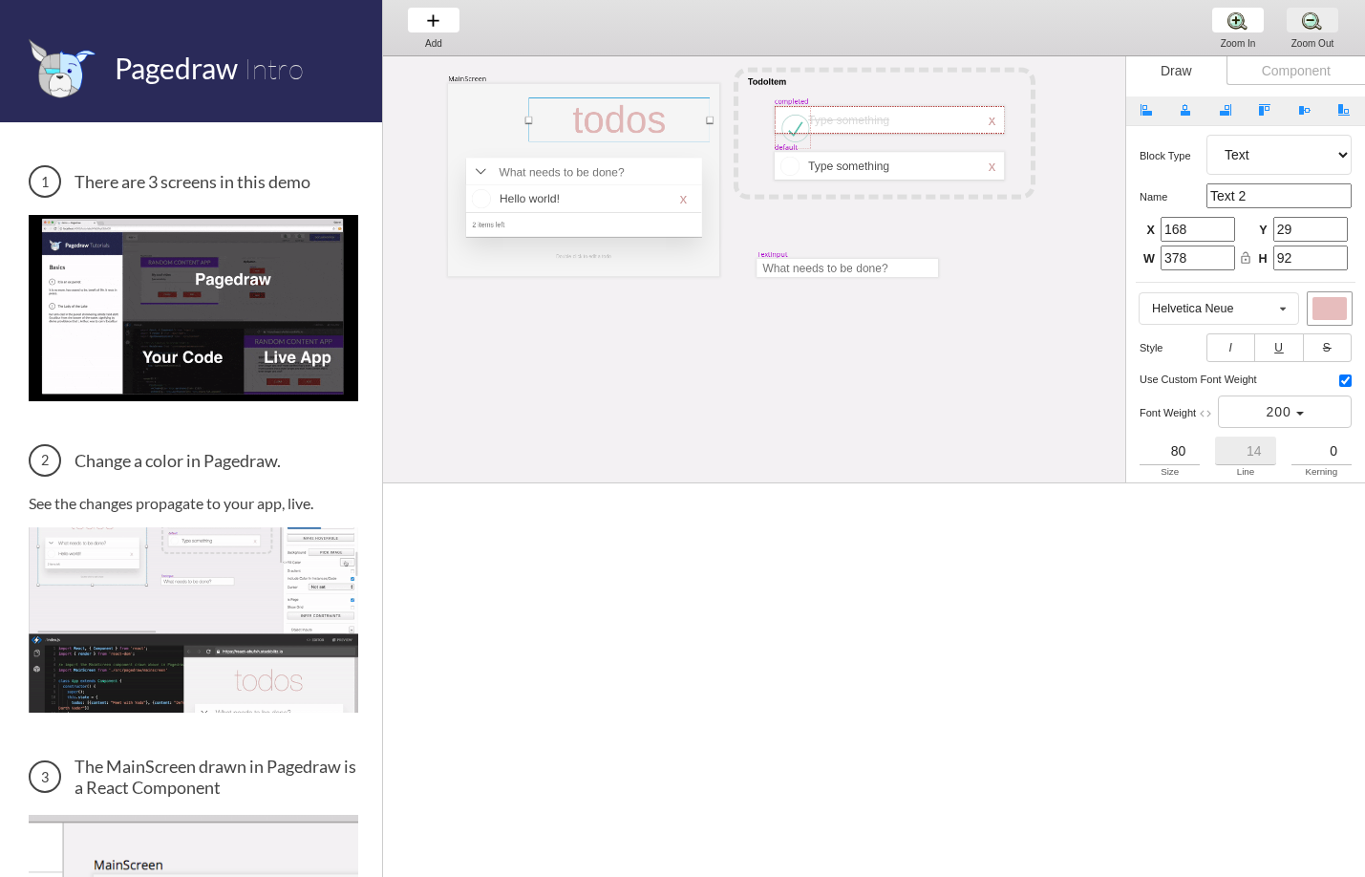
click at [1311, 23] on div "Zoom Out Zoom Out Zoom Out" at bounding box center [1312, 27] width 73 height 55
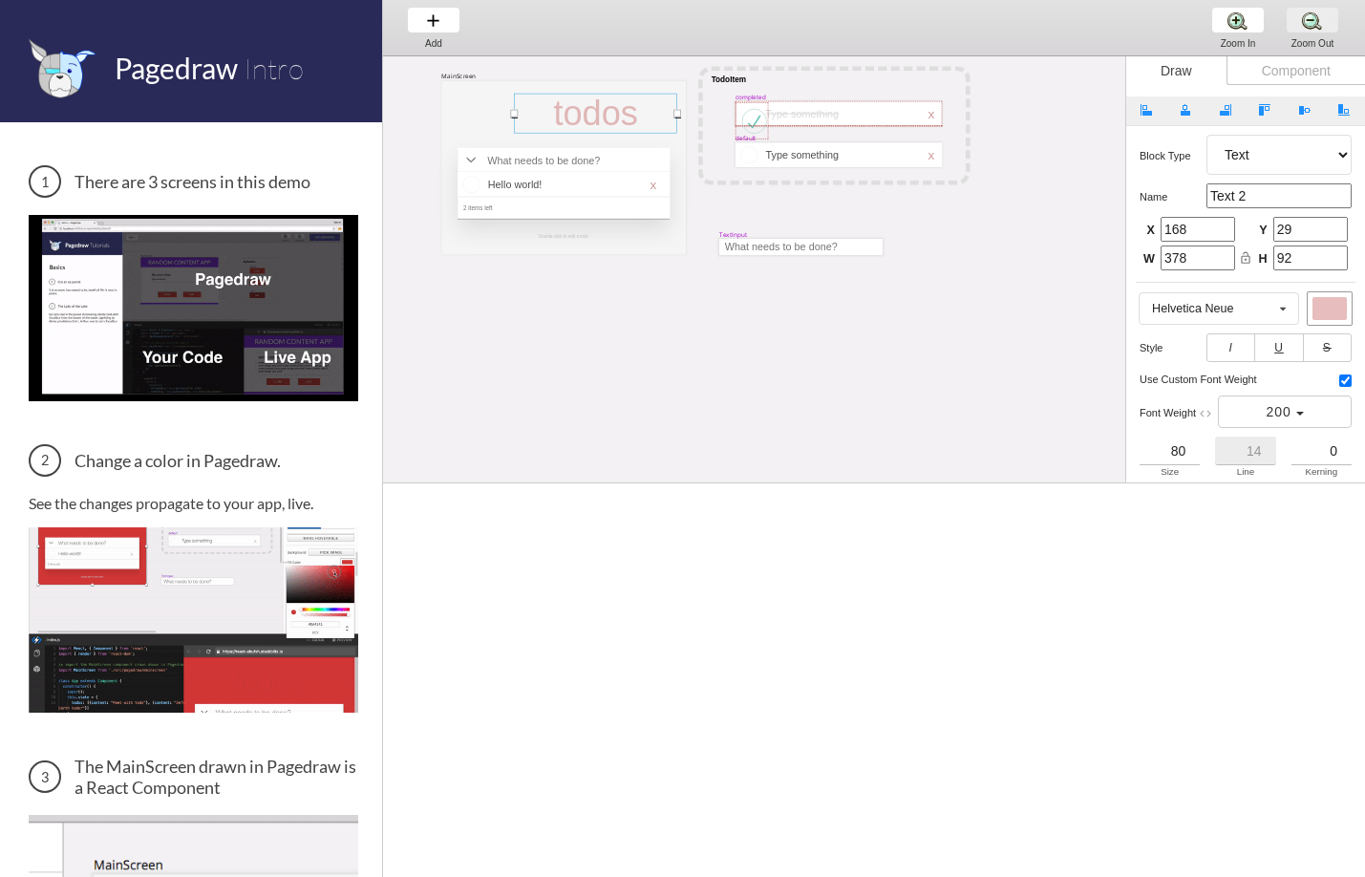
click at [1311, 23] on div "Zoom Out Zoom Out Zoom Out" at bounding box center [1312, 27] width 73 height 55
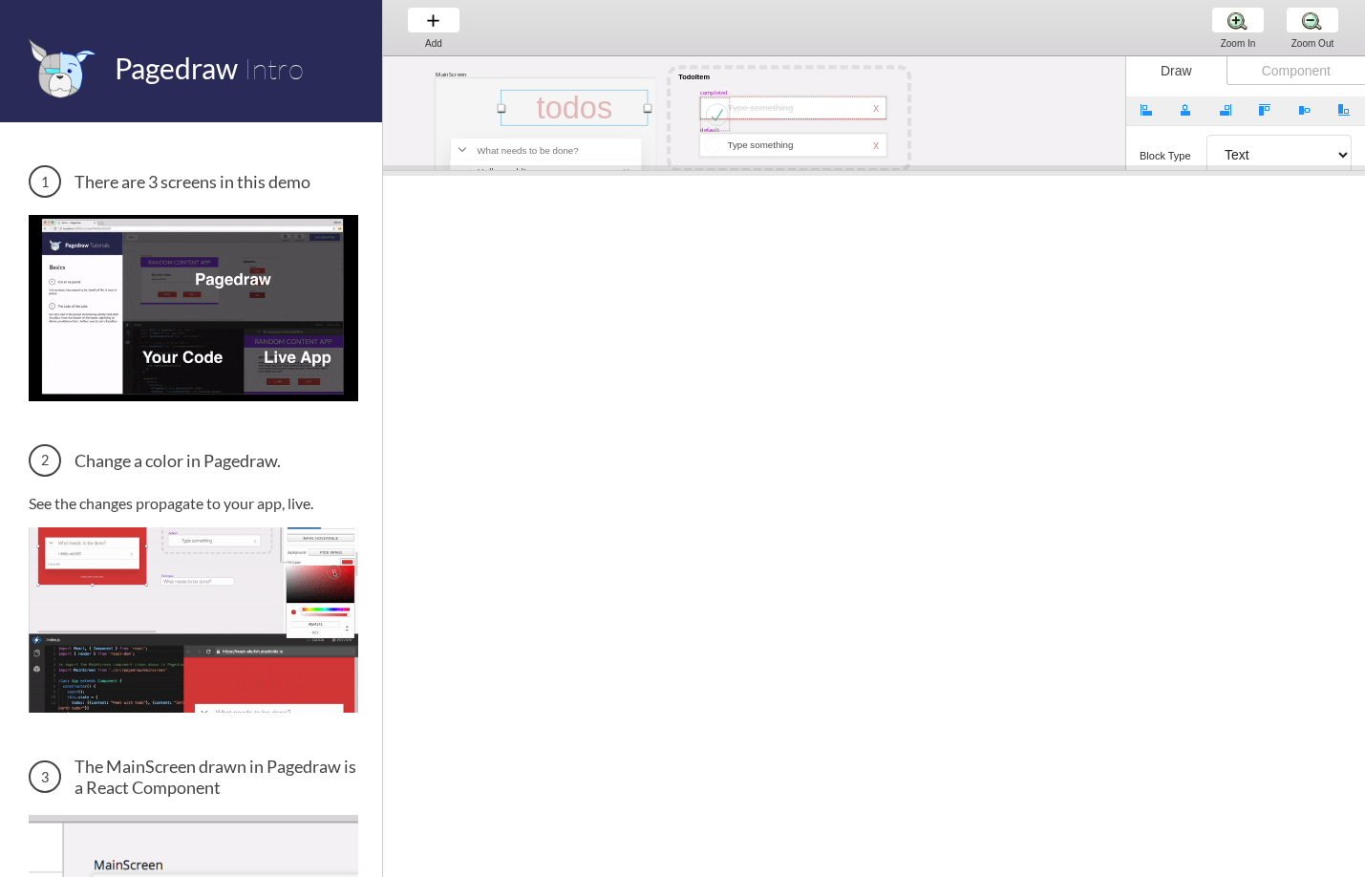
drag, startPoint x: 1058, startPoint y: 482, endPoint x: 964, endPoint y: 170, distance: 326.3
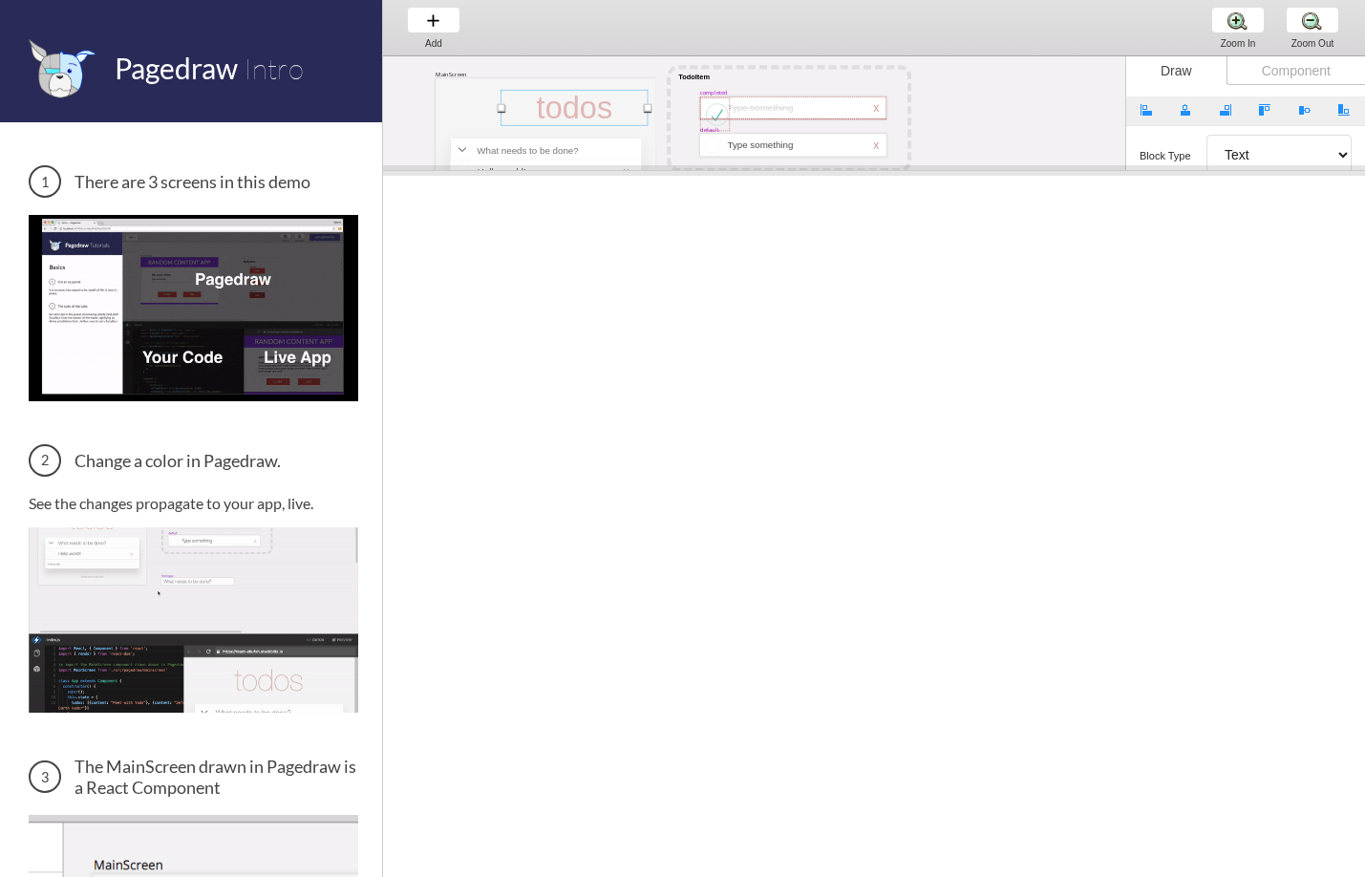
click at [964, 170] on span at bounding box center [874, 170] width 982 height 11
